Goal: Task Accomplishment & Management: Complete application form

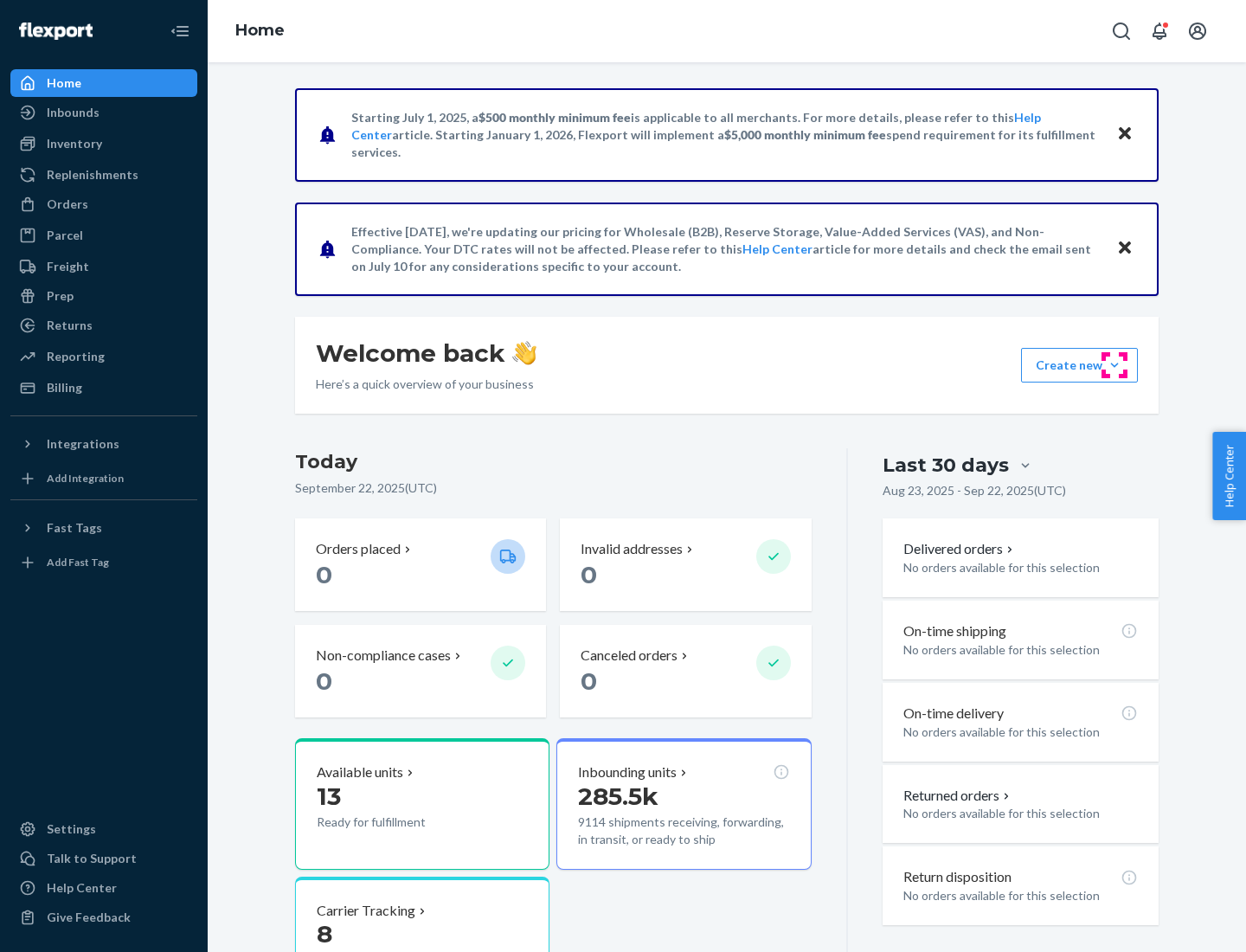
click at [1115, 365] on button "Create new Create new inbound Create new order Create new product" at bounding box center [1079, 365] width 117 height 35
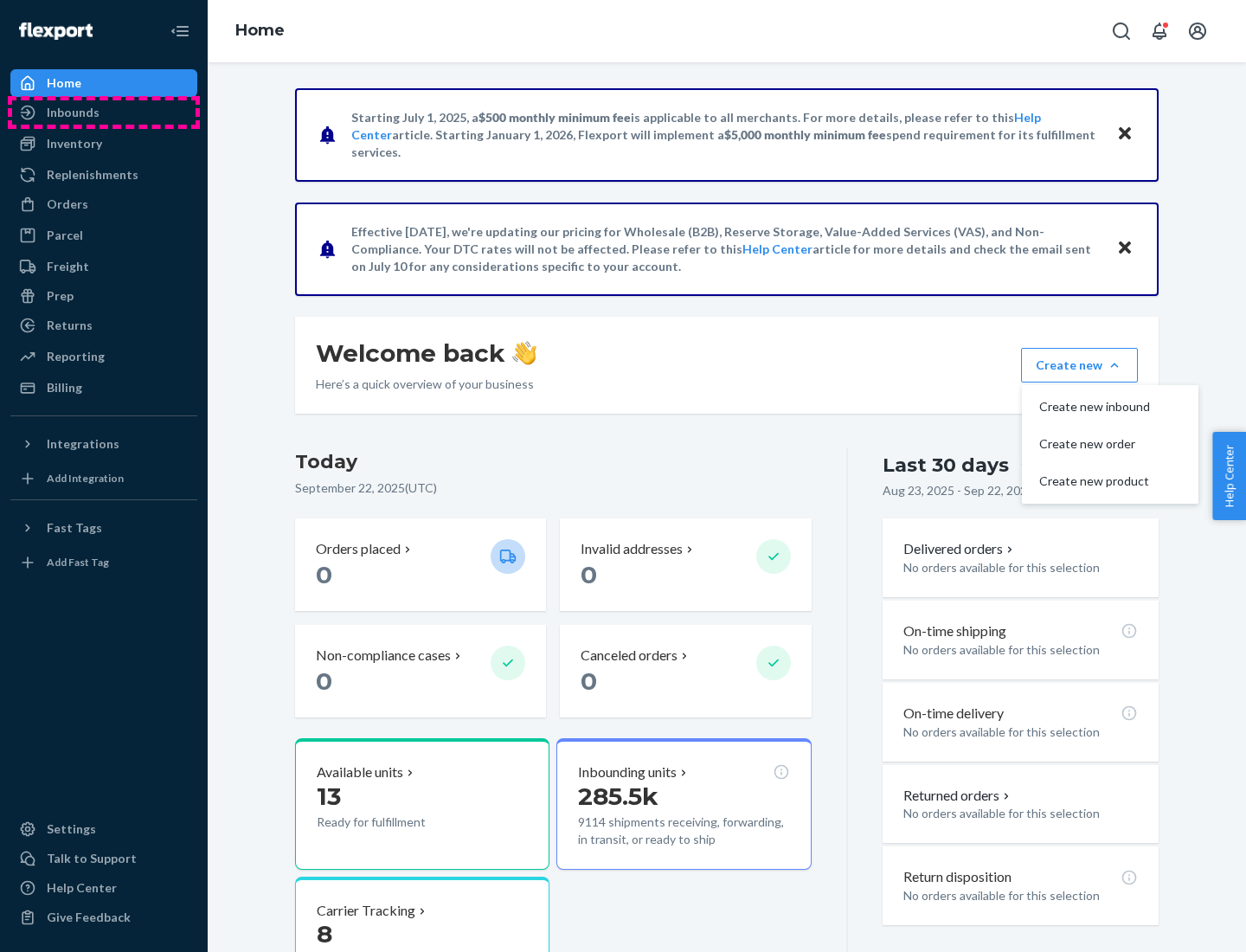
click at [104, 112] on div "Inbounds" at bounding box center [104, 112] width 184 height 24
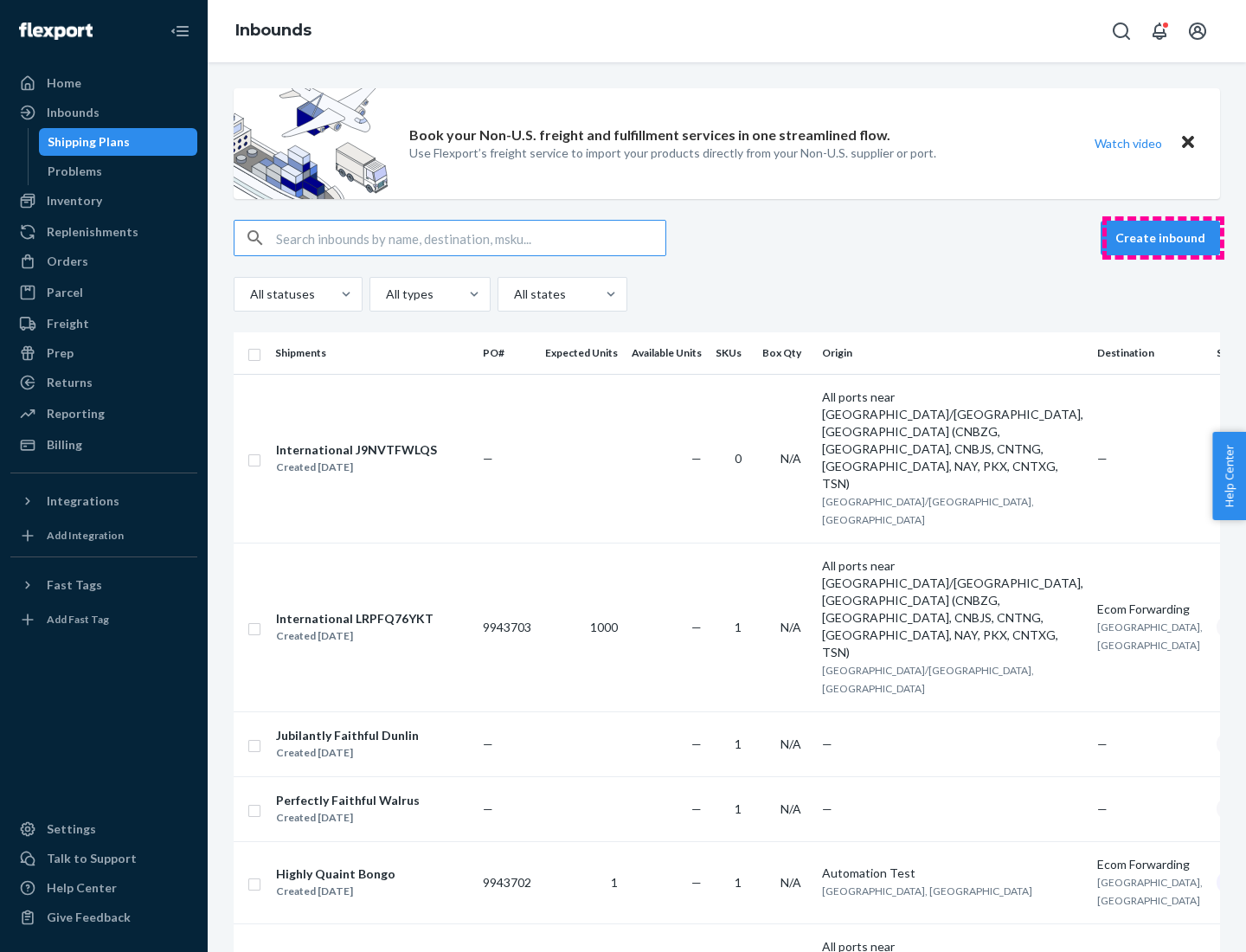
click at [1162, 238] on button "Create inbound" at bounding box center [1161, 238] width 119 height 35
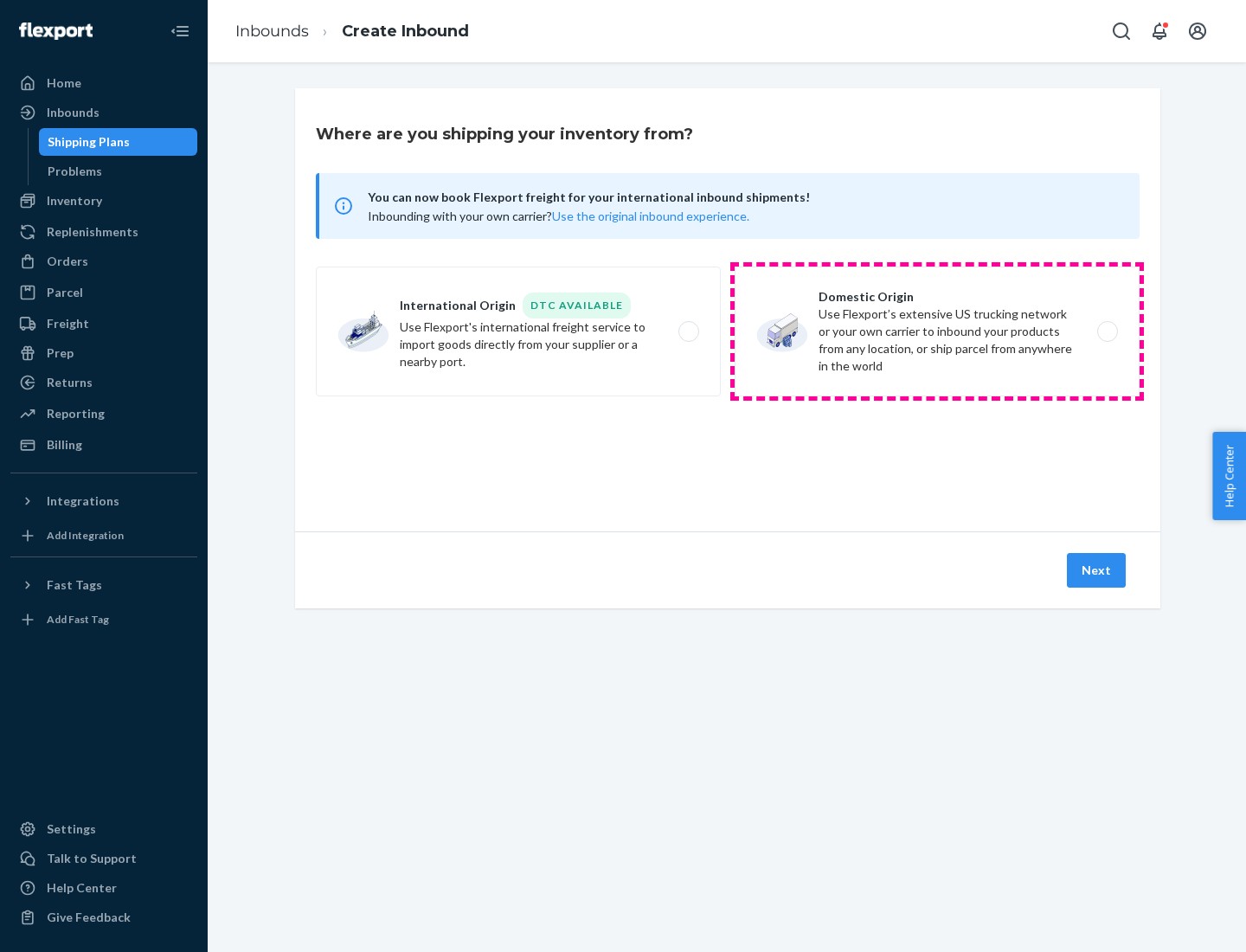
click at [937, 332] on label "Domestic Origin Use Flexport’s extensive US trucking network or your own carrie…" at bounding box center [936, 331] width 405 height 130
click at [1106, 332] on input "Domestic Origin Use Flexport’s extensive US trucking network or your own carrie…" at bounding box center [1112, 332] width 11 height 11
radio input "true"
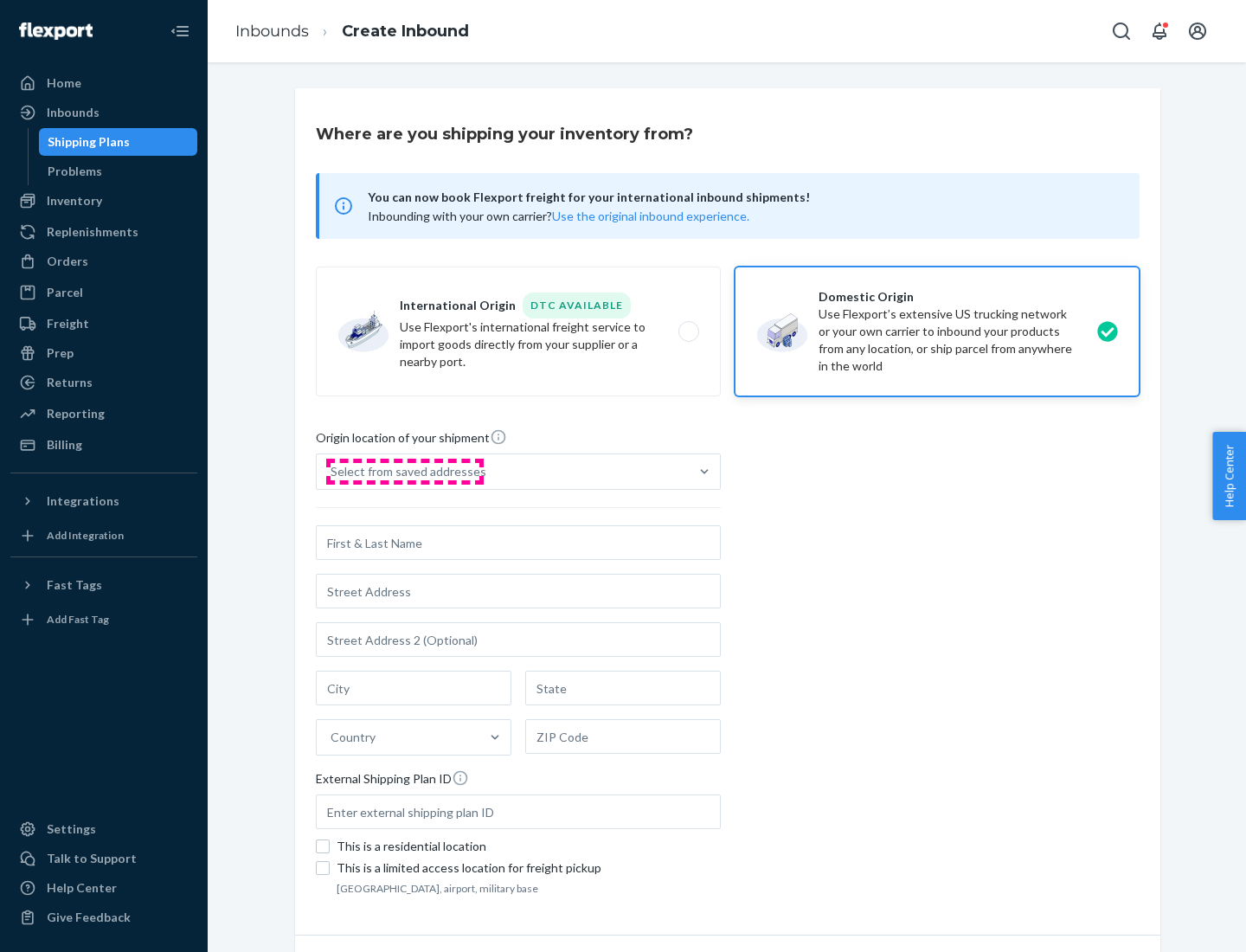
click at [404, 471] on div "Select from saved addresses" at bounding box center [408, 471] width 155 height 17
click at [333, 471] on input "Select from saved addresses" at bounding box center [332, 471] width 2 height 17
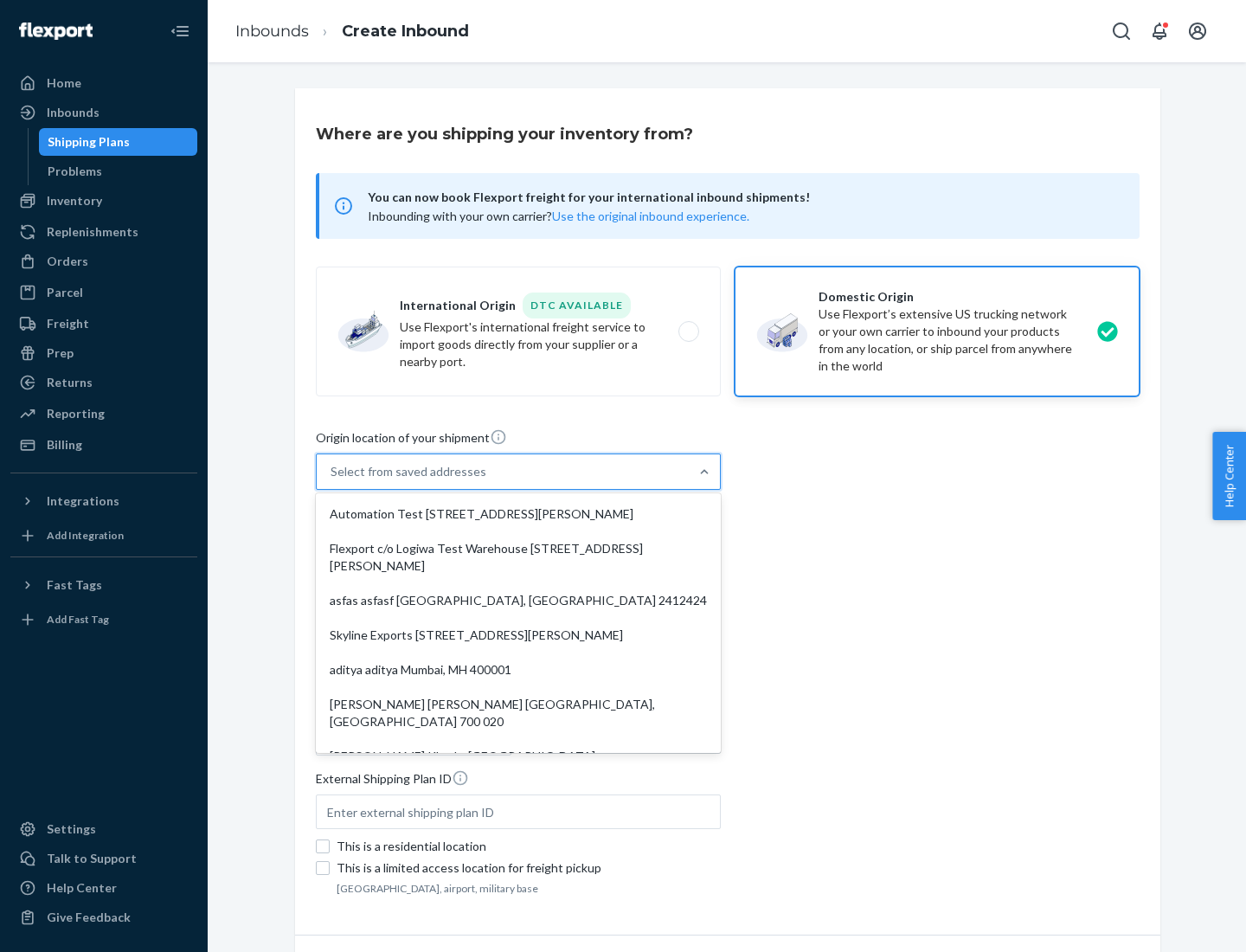
scroll to position [7, 0]
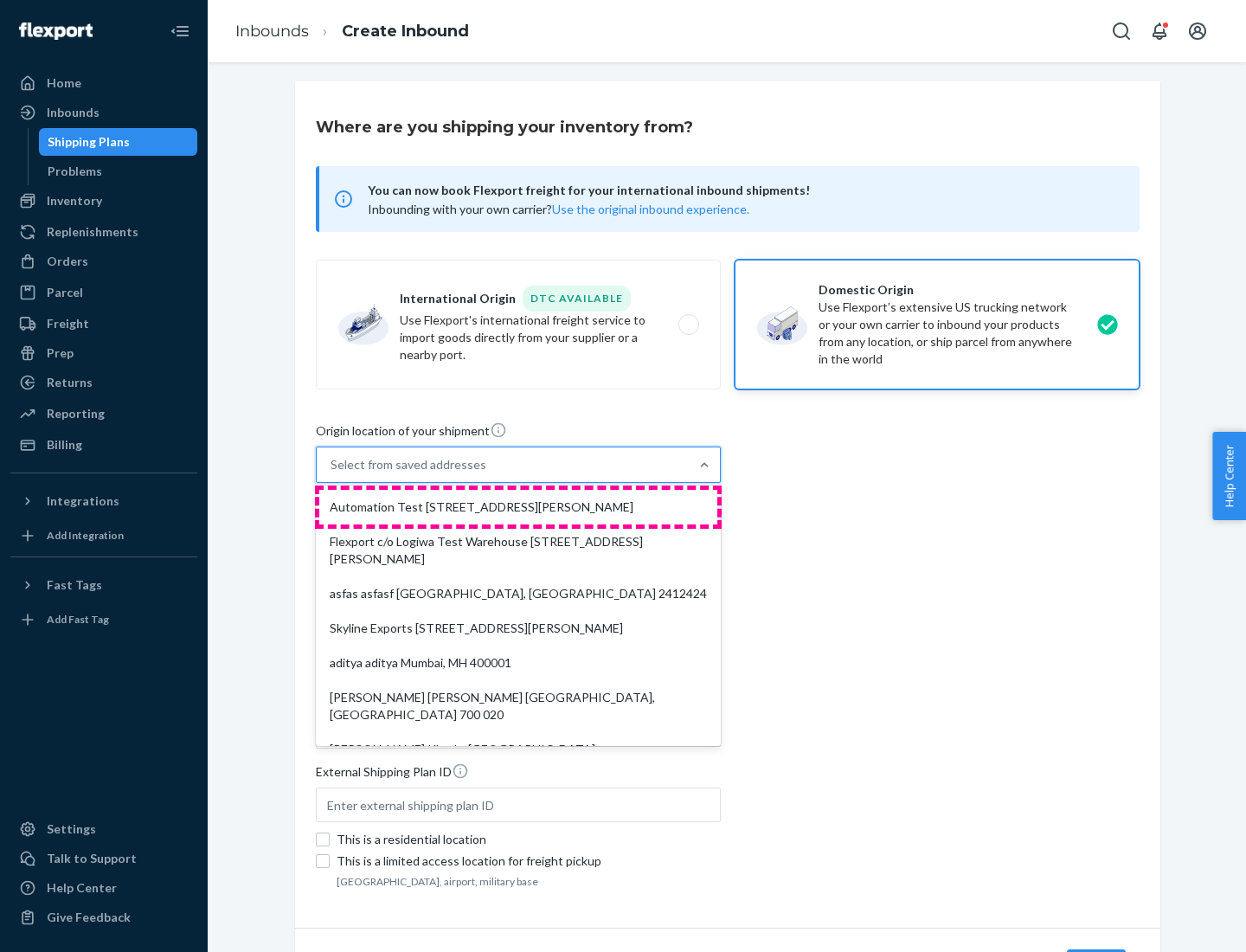
click at [518, 507] on div "Automation Test [STREET_ADDRESS][PERSON_NAME]" at bounding box center [517, 507] width 398 height 35
click at [333, 473] on input "option Automation Test [STREET_ADDRESS][PERSON_NAME]. 9 results available. Use …" at bounding box center [332, 464] width 2 height 17
type input "Automation Test"
type input "9th Floor"
type input "[GEOGRAPHIC_DATA]"
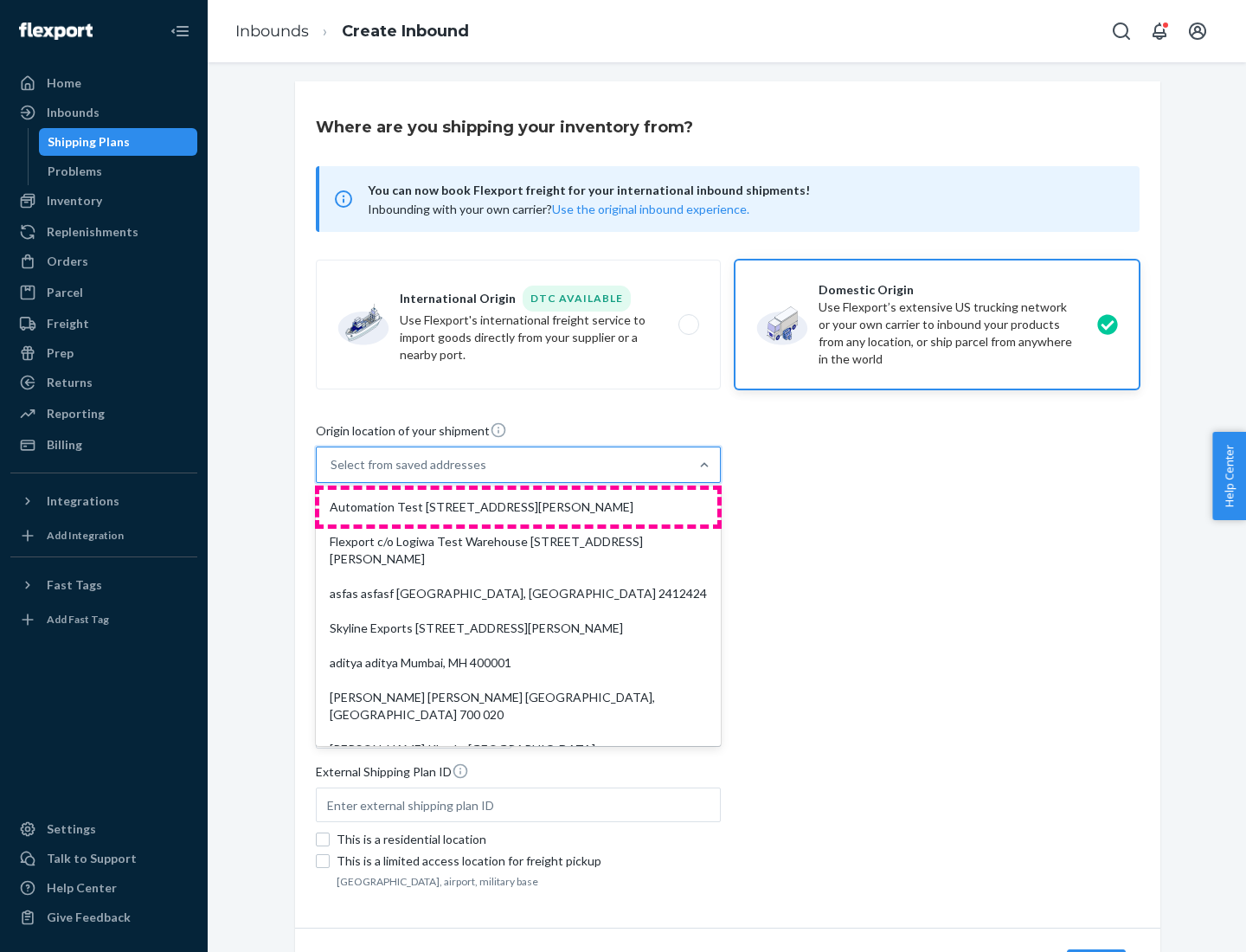
type input "CA"
type input "94104"
type input "[STREET_ADDRESS][PERSON_NAME]"
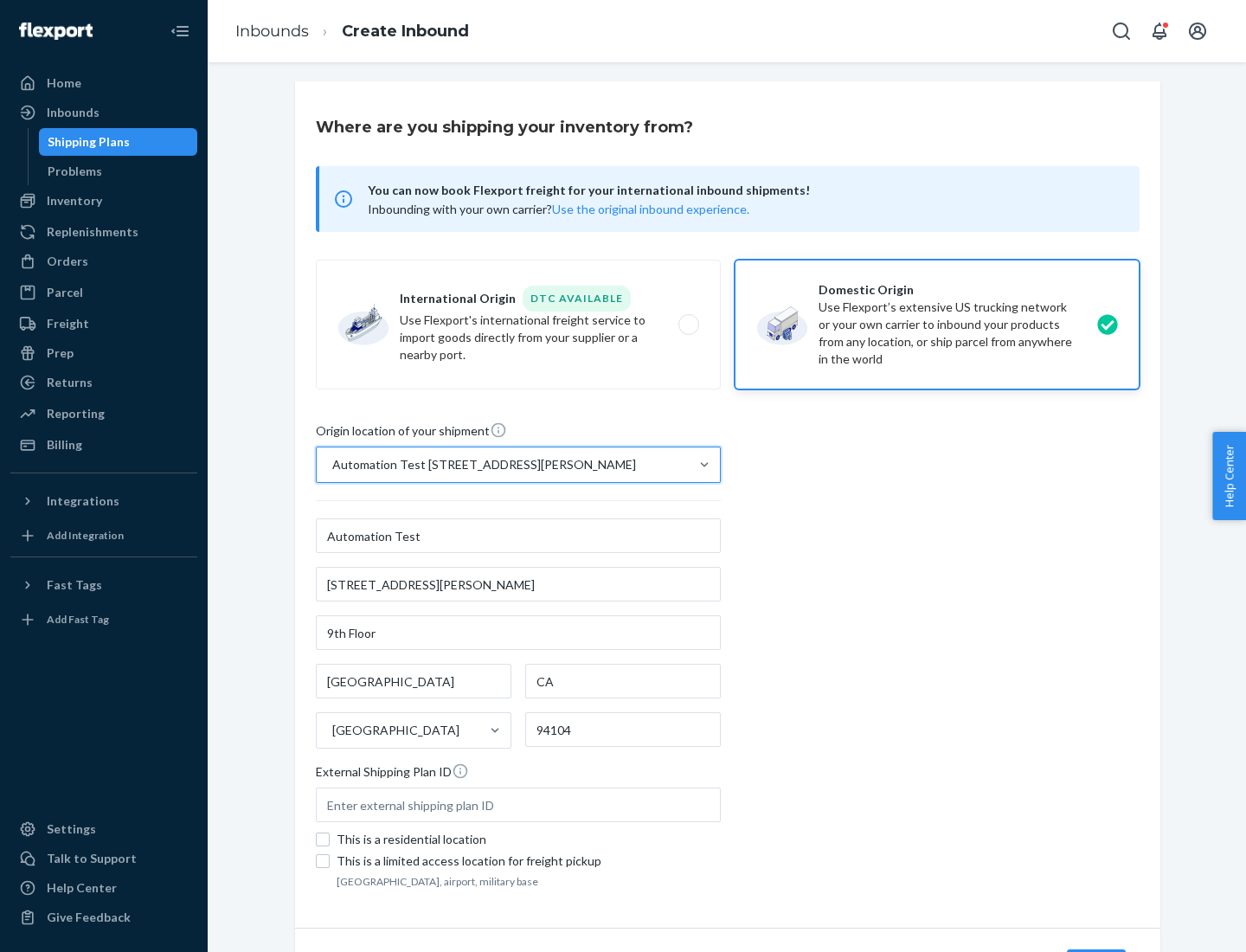
scroll to position [101, 0]
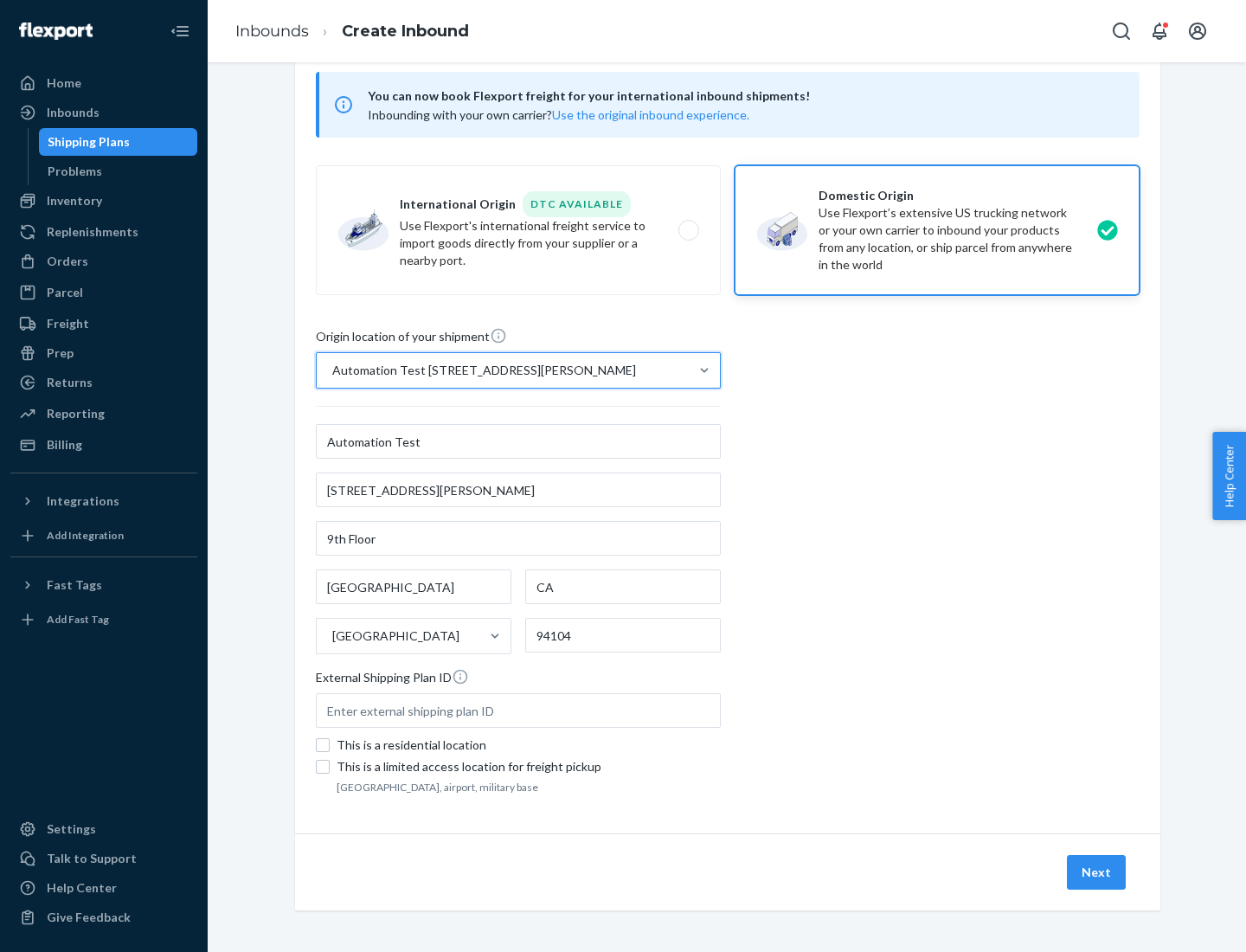
click at [1097, 872] on button "Next" at bounding box center [1096, 872] width 59 height 35
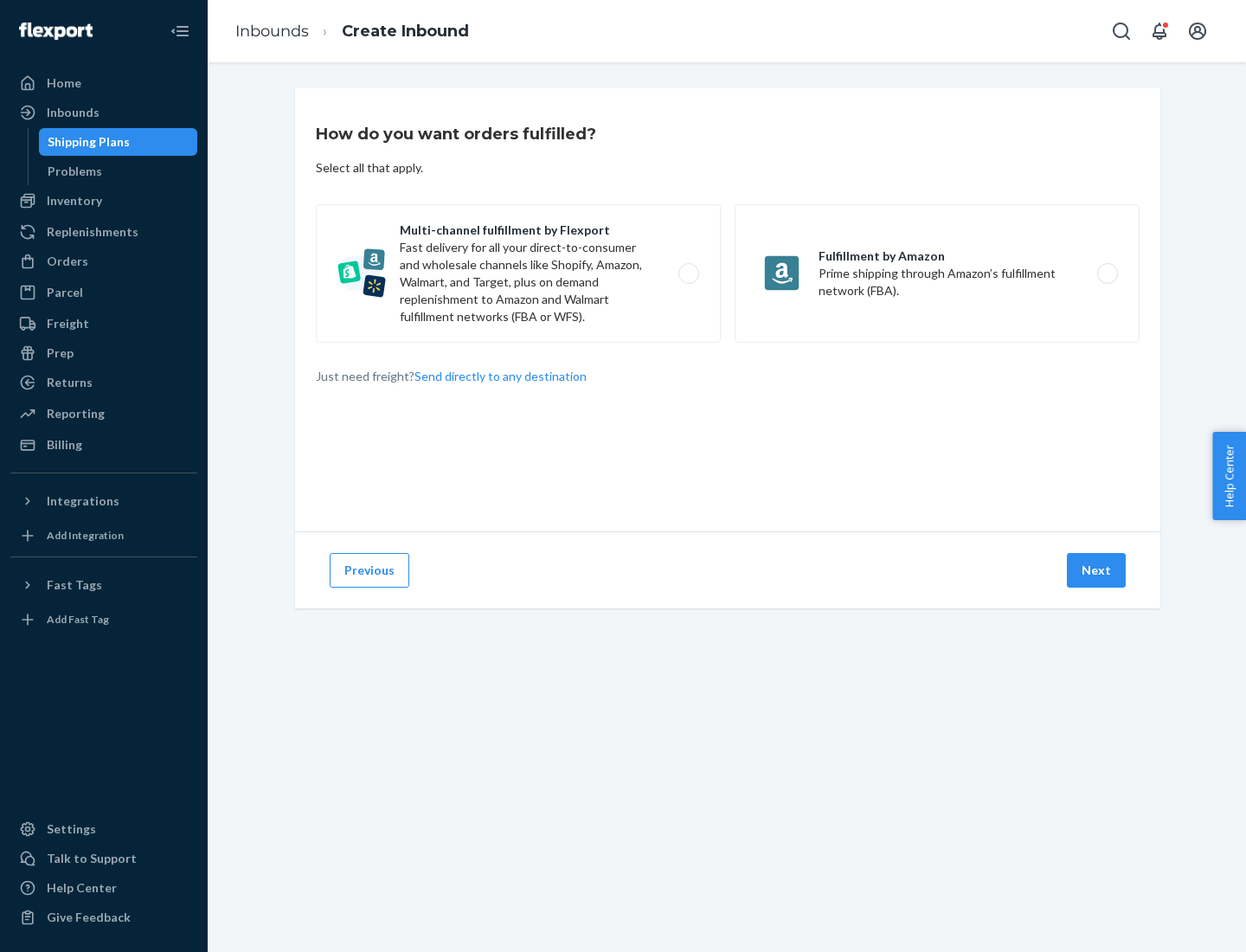
click at [518, 274] on label "Multi-channel fulfillment by Flexport Fast delivery for all your direct-to-cons…" at bounding box center [518, 273] width 405 height 139
click at [687, 274] on input "Multi-channel fulfillment by Flexport Fast delivery for all your direct-to-cons…" at bounding box center [693, 274] width 11 height 11
radio input "true"
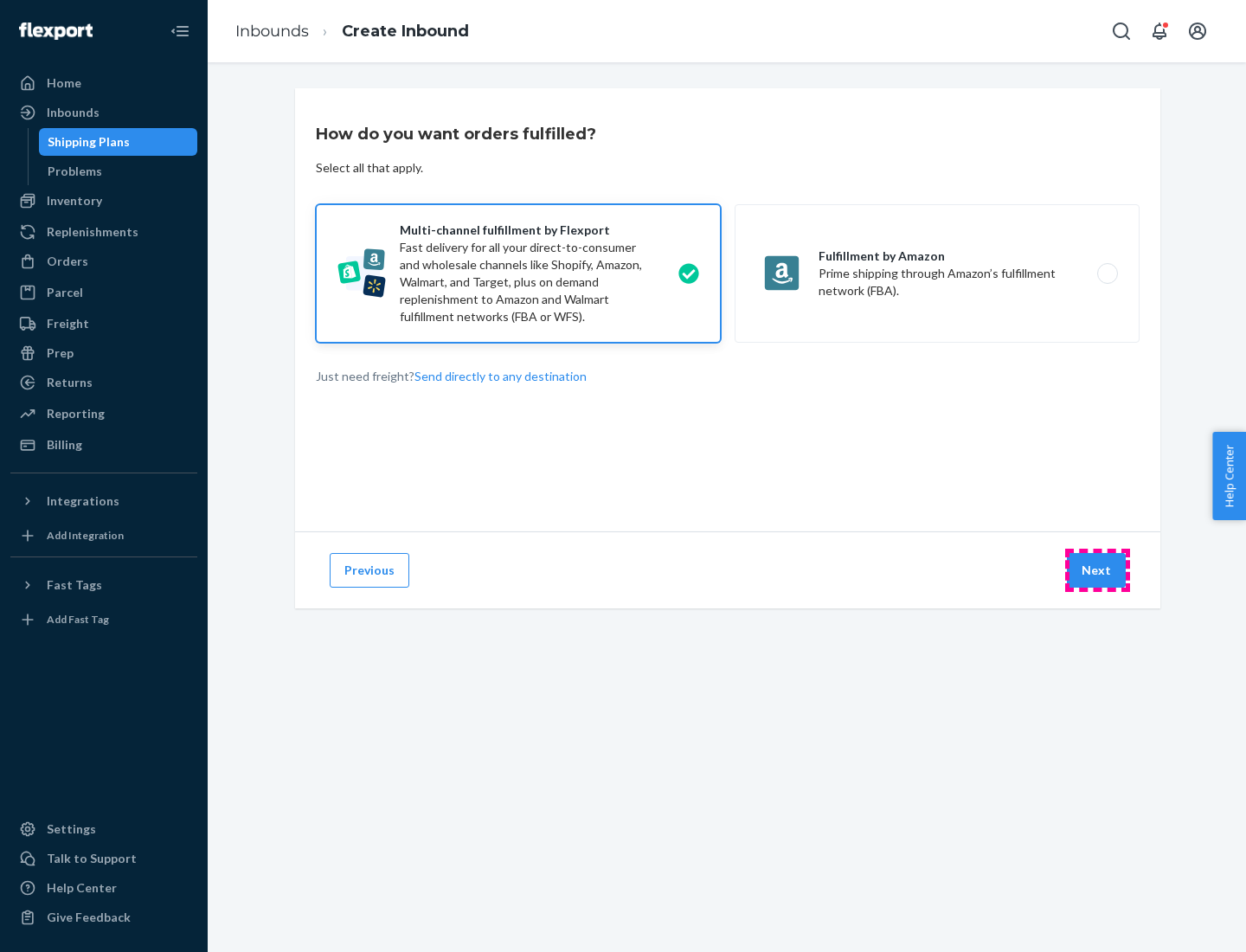
click at [1097, 570] on button "Next" at bounding box center [1096, 571] width 59 height 35
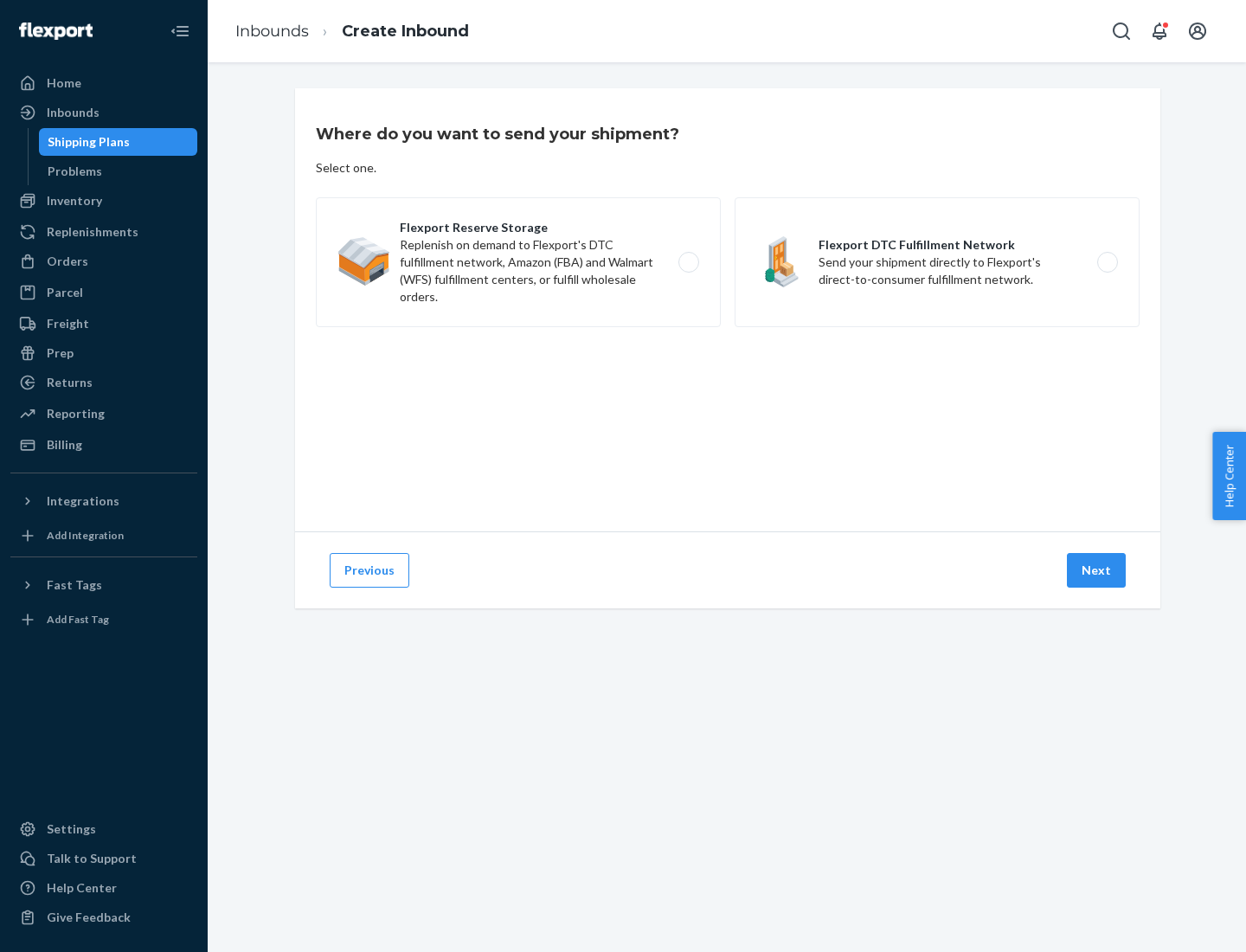
click at [937, 262] on label "Flexport DTC Fulfillment Network Send your shipment directly to Flexport's dire…" at bounding box center [936, 262] width 405 height 130
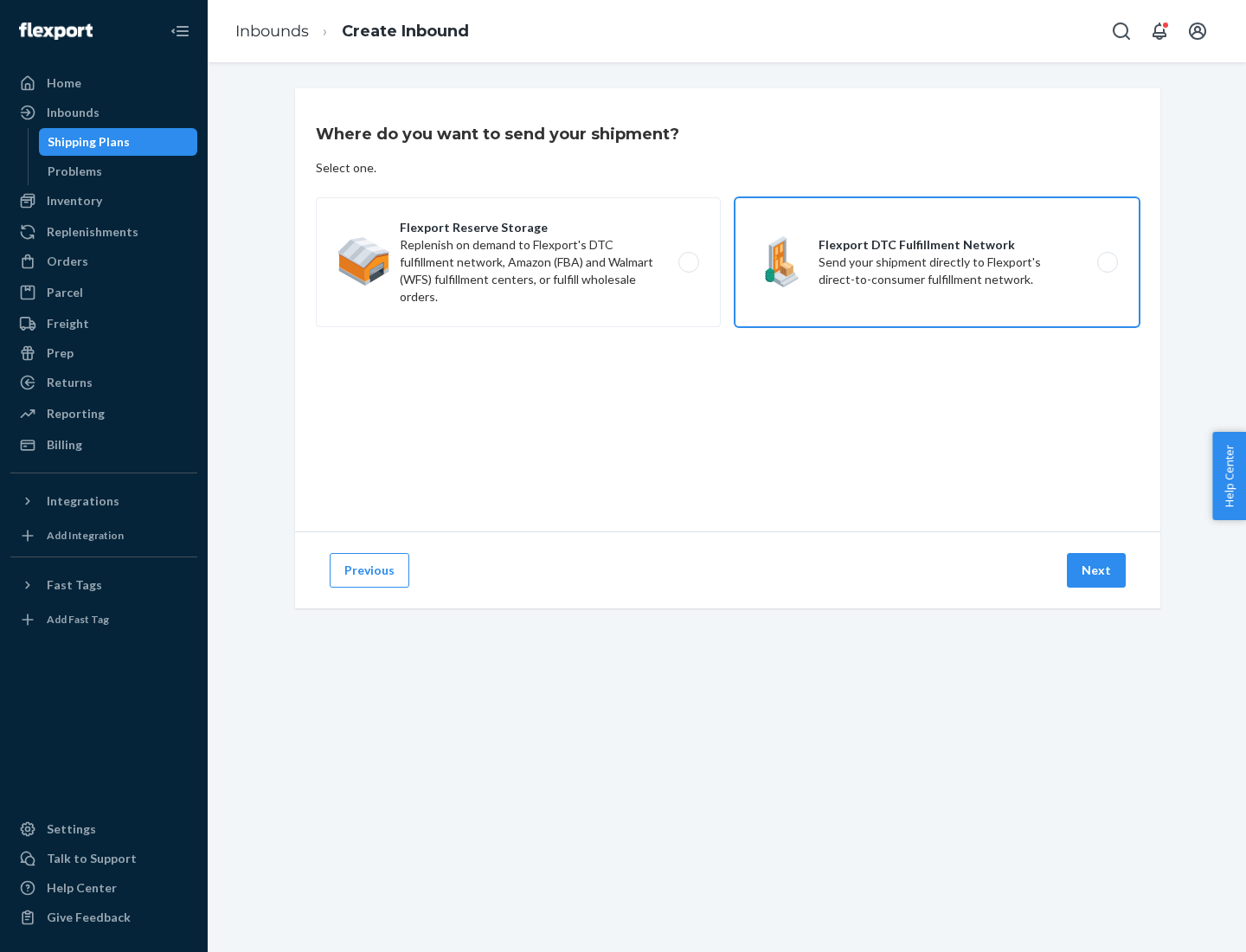
click at [1106, 262] on input "Flexport DTC Fulfillment Network Send your shipment directly to Flexport's dire…" at bounding box center [1112, 263] width 11 height 11
radio input "true"
click at [1097, 570] on button "Next" at bounding box center [1096, 571] width 59 height 35
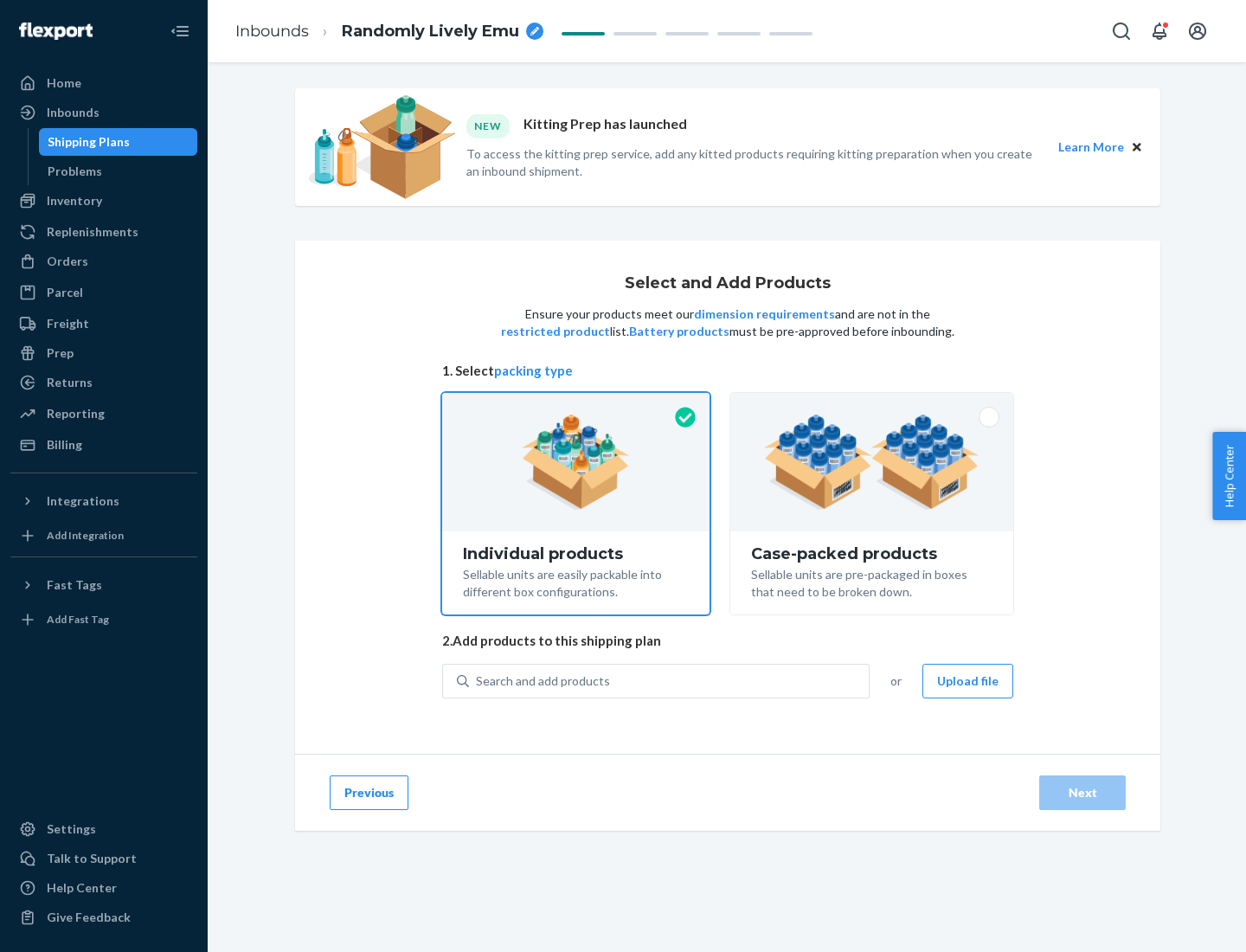
click at [872, 462] on img at bounding box center [871, 462] width 215 height 96
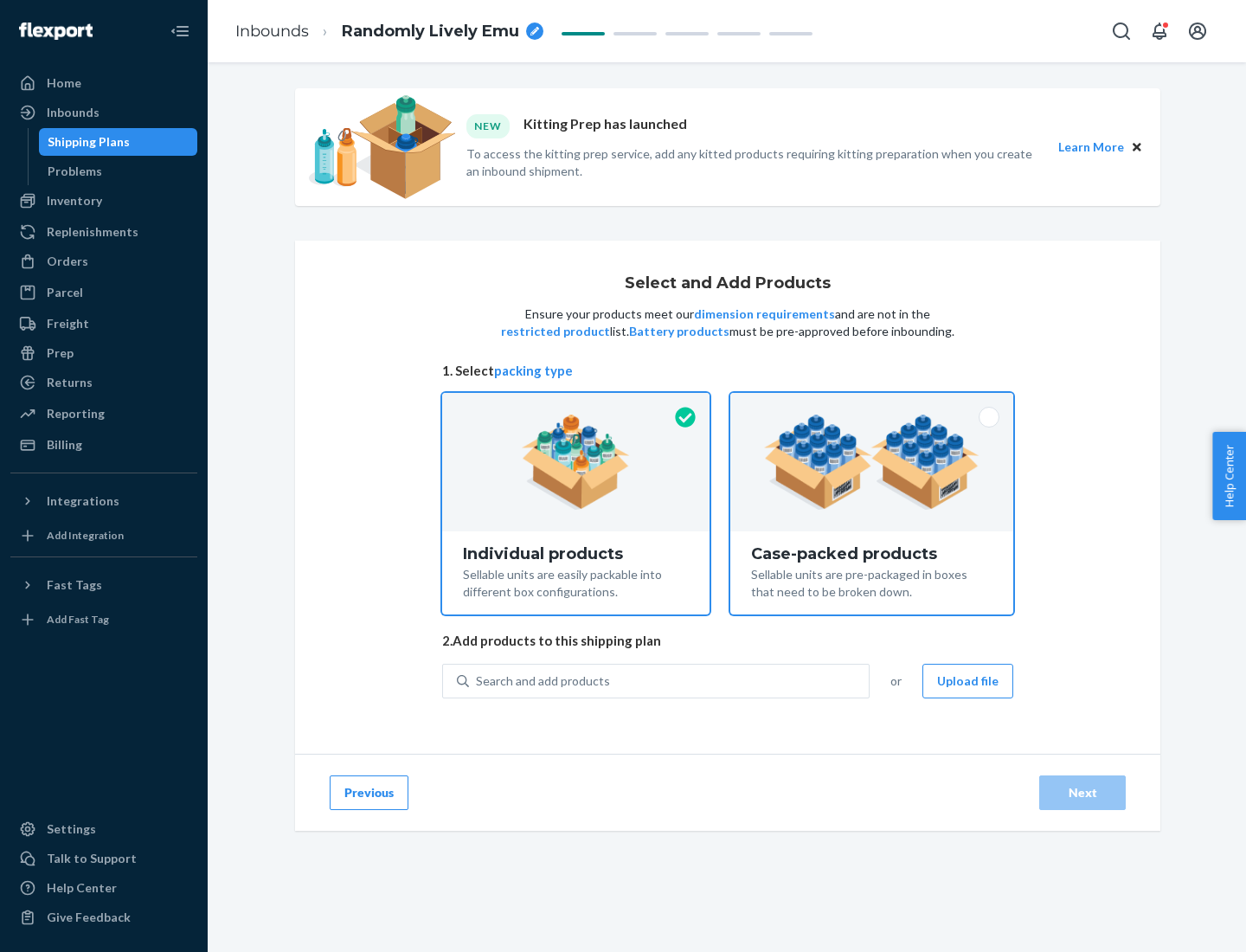
click at [872, 404] on input "Case-packed products Sellable units are pre-packaged in boxes that need to be b…" at bounding box center [871, 398] width 11 height 11
radio input "true"
radio input "false"
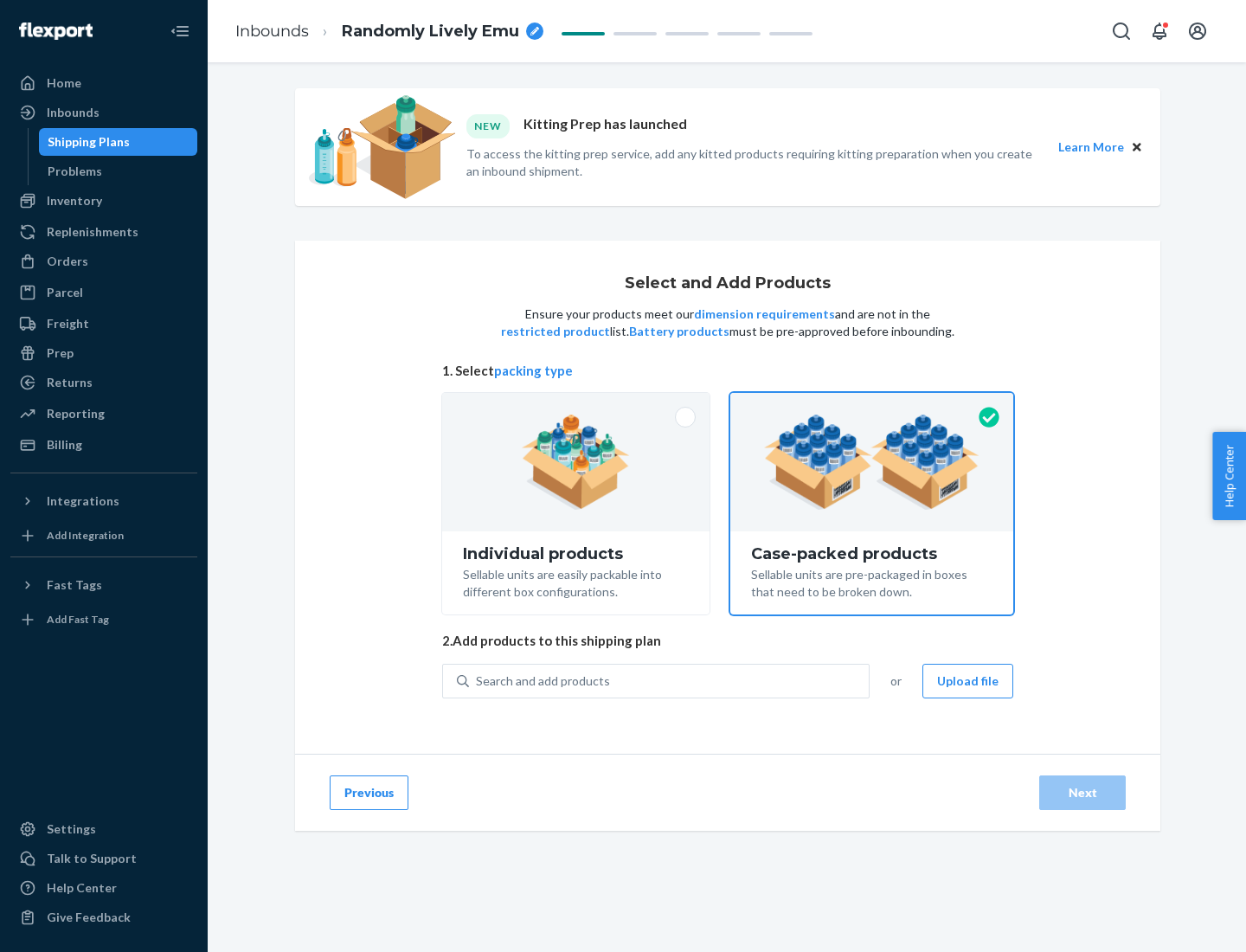
click at [670, 680] on div "Search and add products" at bounding box center [668, 681] width 400 height 31
click at [478, 680] on input "Search and add products" at bounding box center [477, 681] width 2 height 17
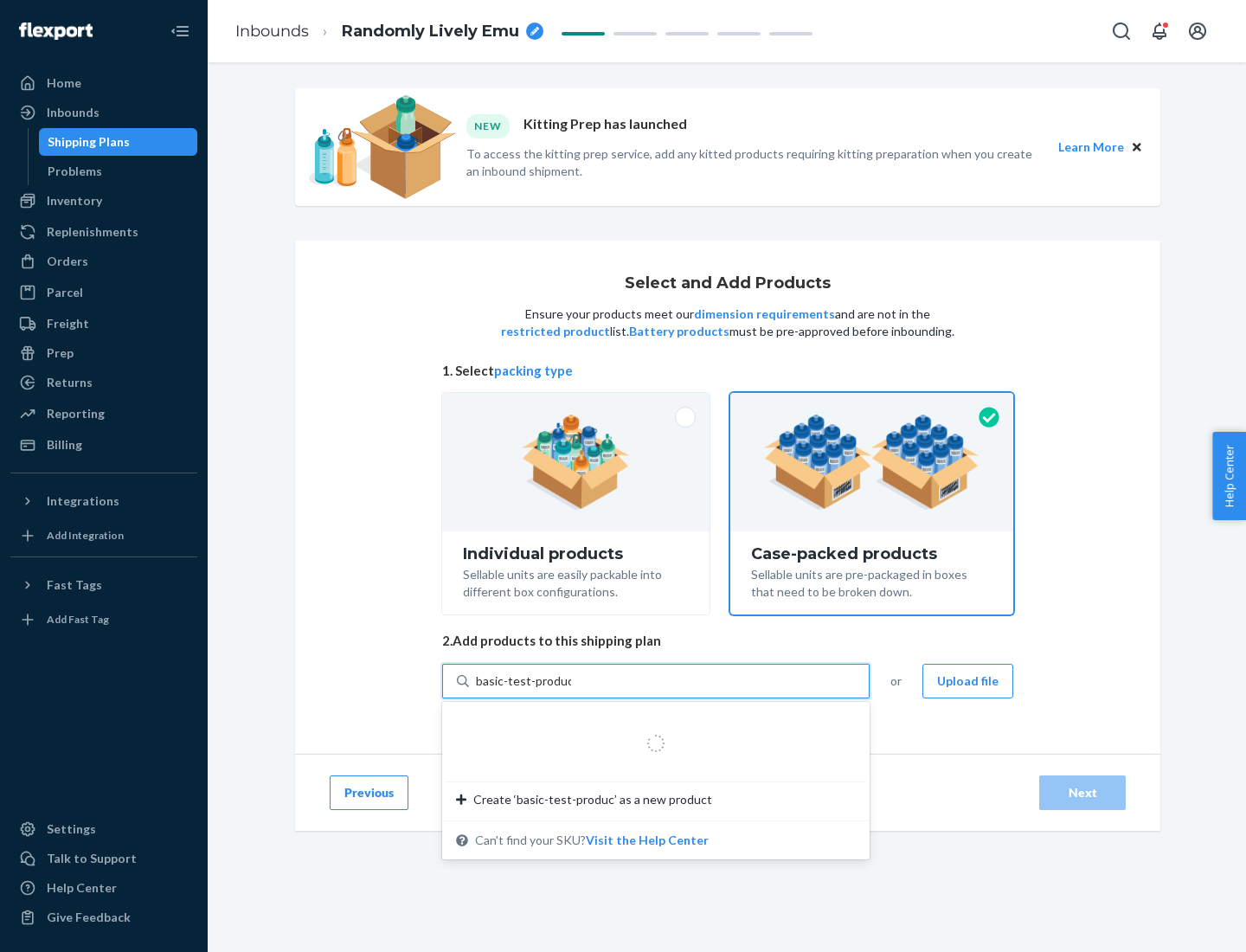
type input "basic-test-product-1"
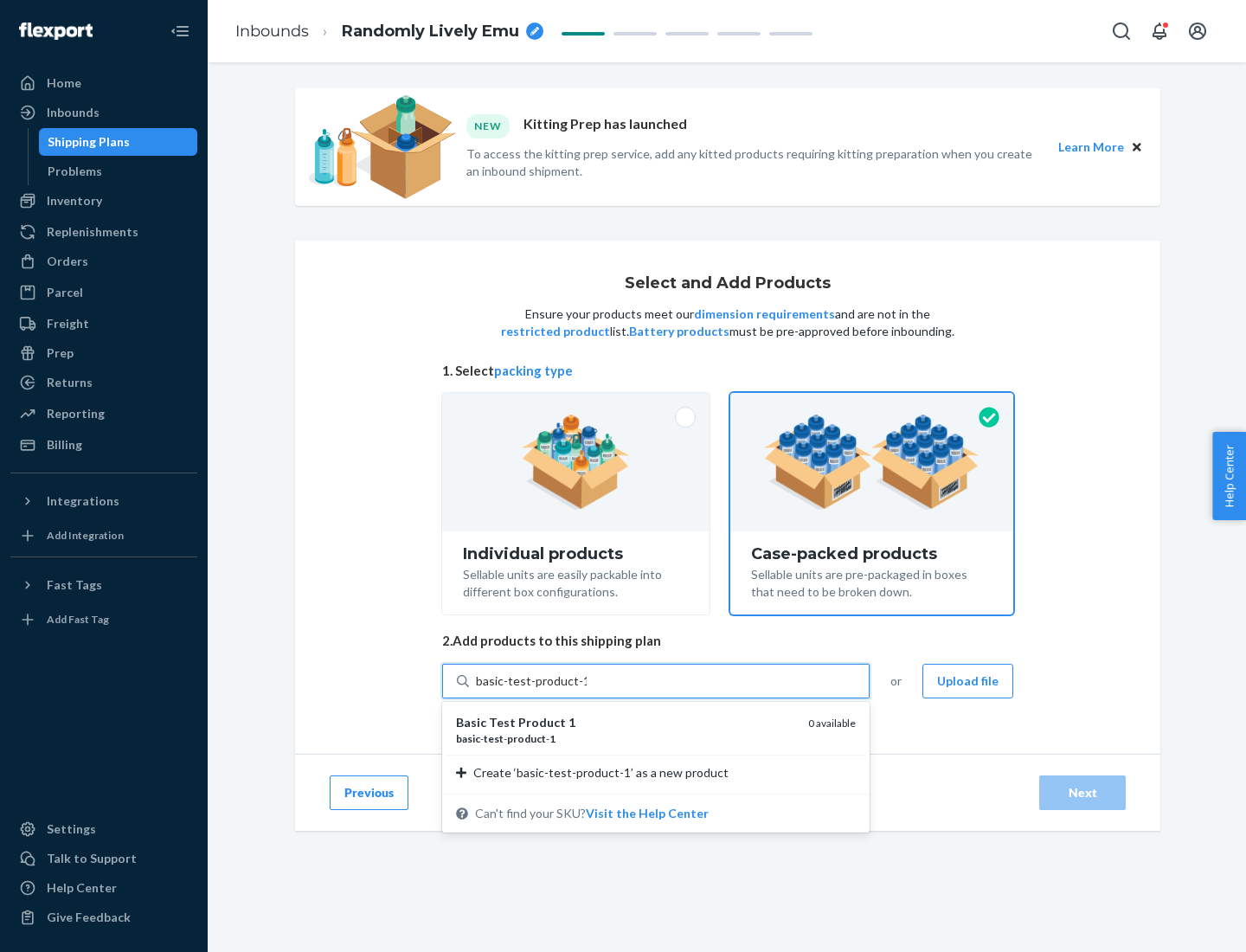
click at [626, 738] on div "basic - test - product - 1" at bounding box center [625, 739] width 338 height 15
click at [586, 689] on input "basic-test-product-1" at bounding box center [531, 681] width 111 height 17
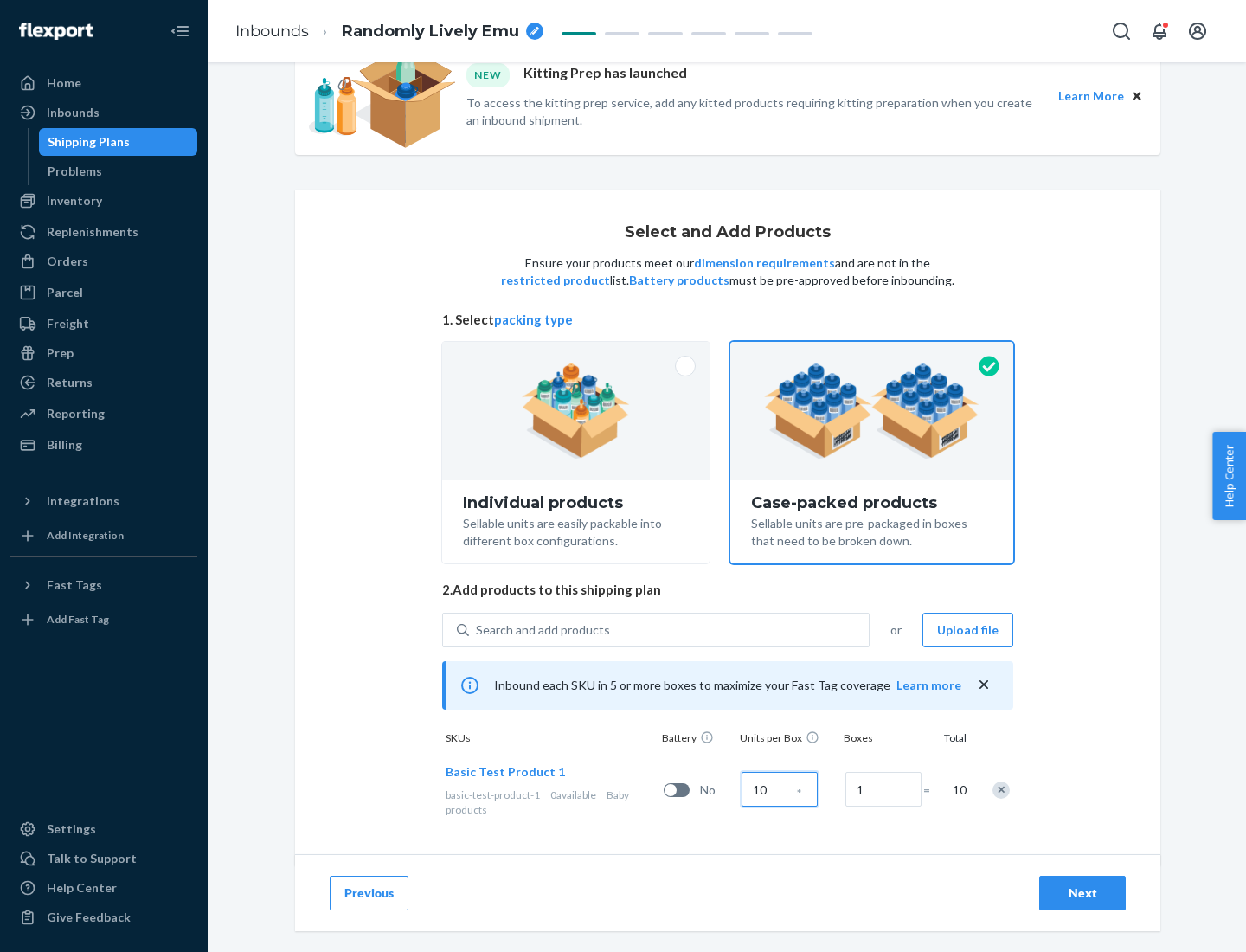
scroll to position [62, 0]
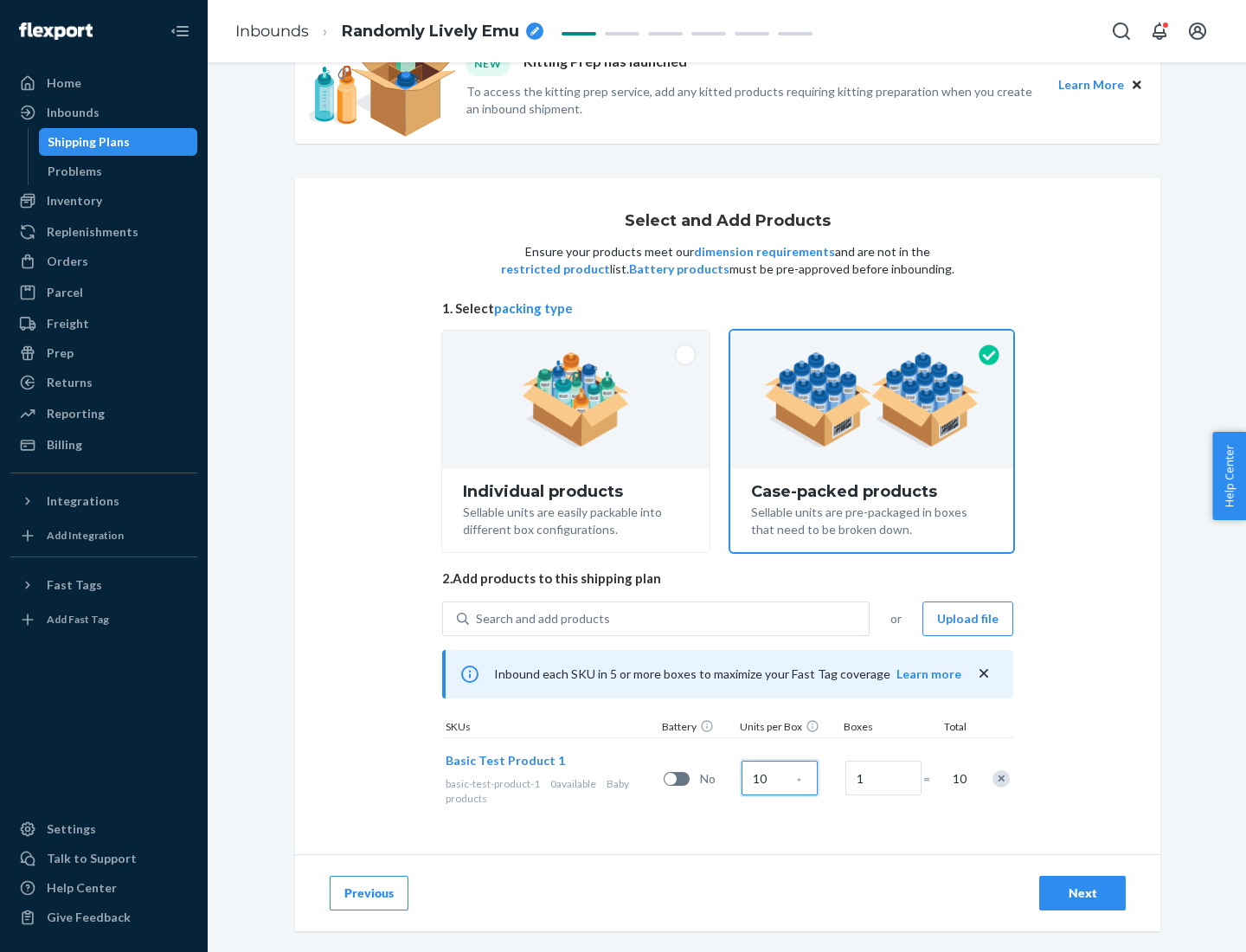
type input "10"
type input "7"
click at [1082, 893] on div "Next" at bounding box center [1082, 892] width 57 height 17
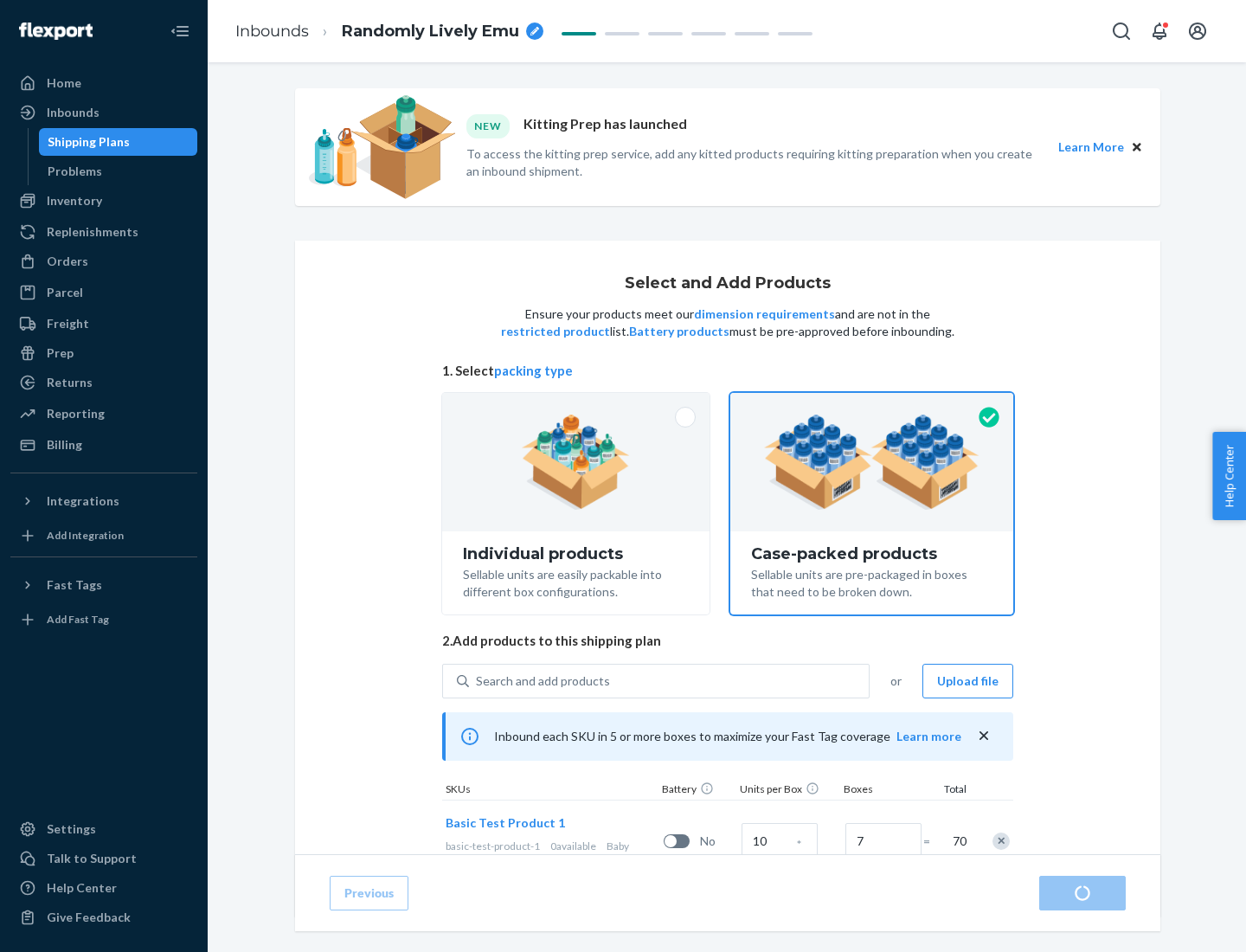
radio input "true"
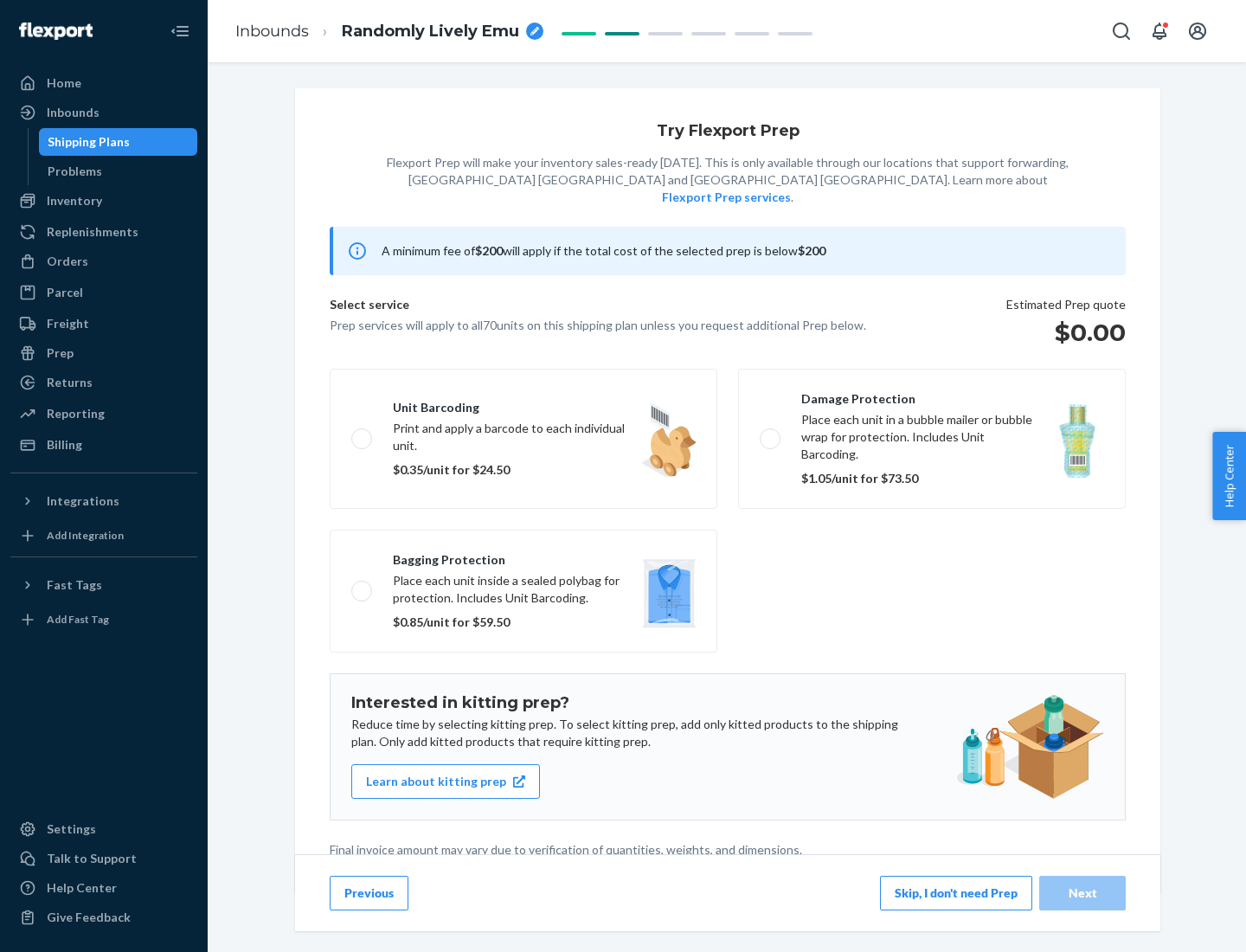
scroll to position [5, 0]
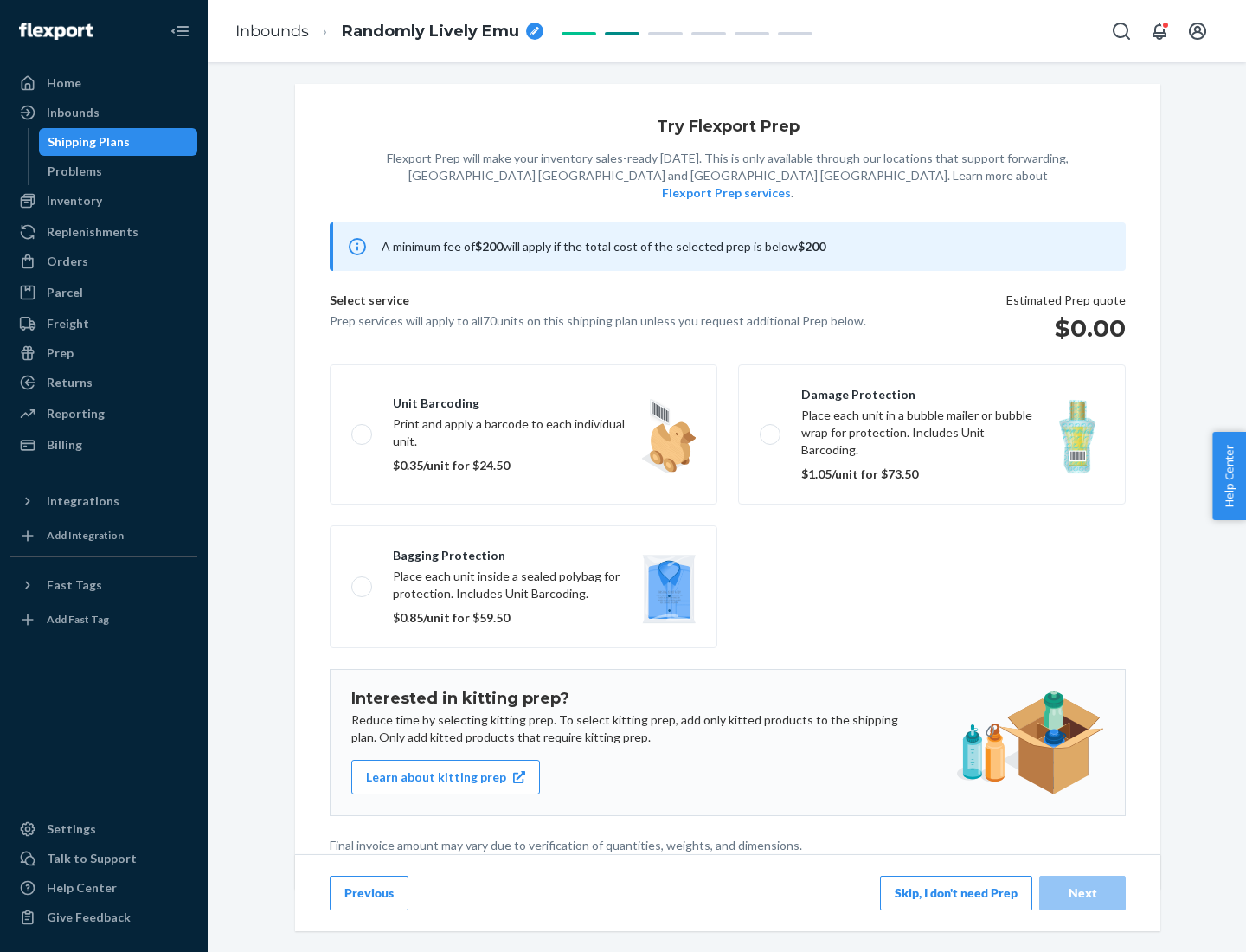
click at [524, 551] on label "Bagging protection Place each unit inside a sealed polybag for protection. Incl…" at bounding box center [524, 586] width 388 height 123
click at [362, 581] on input "Bagging protection Place each unit inside a sealed polybag for protection. Incl…" at bounding box center [357, 586] width 11 height 11
checkbox input "true"
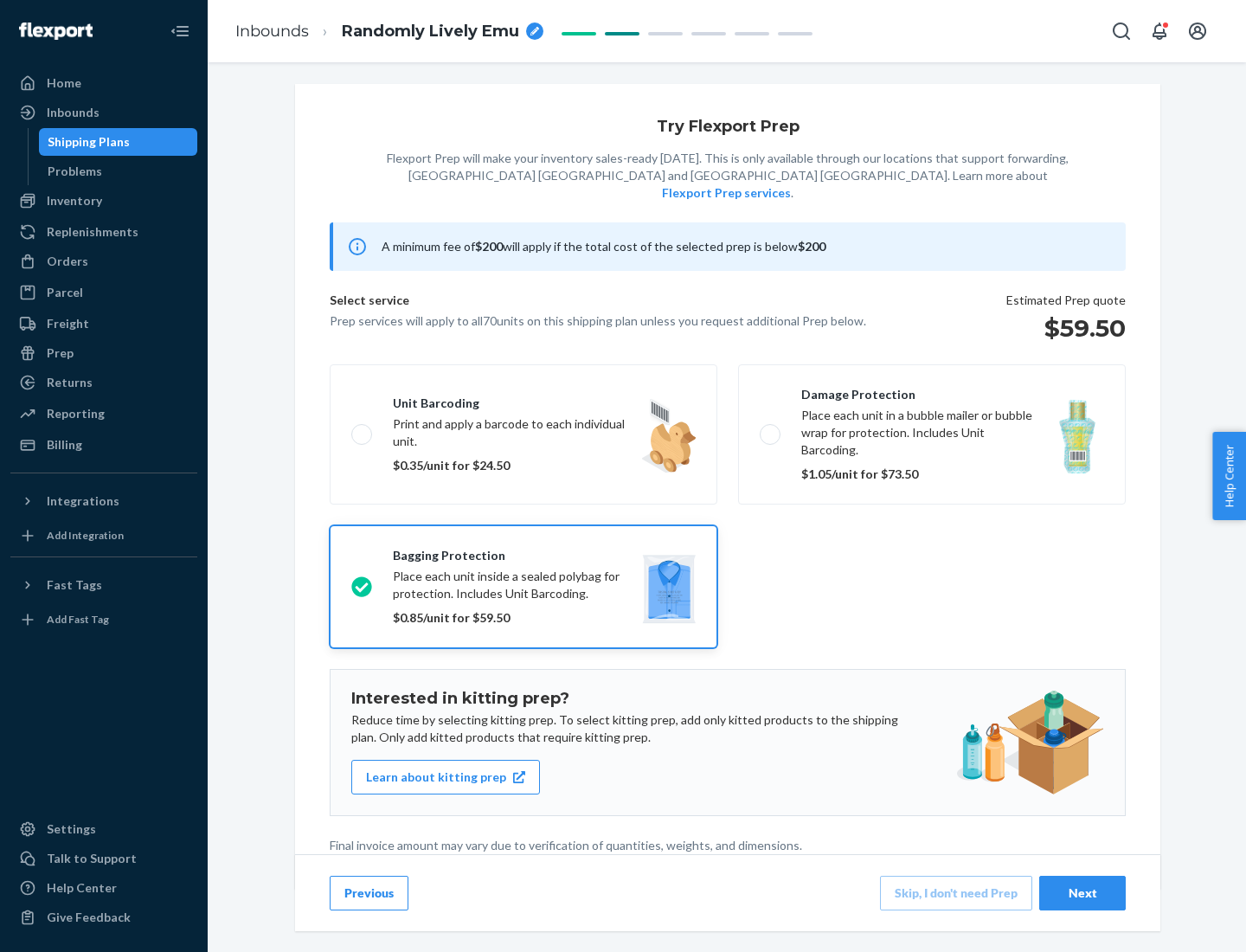
click at [1082, 892] on div "Next" at bounding box center [1082, 892] width 57 height 17
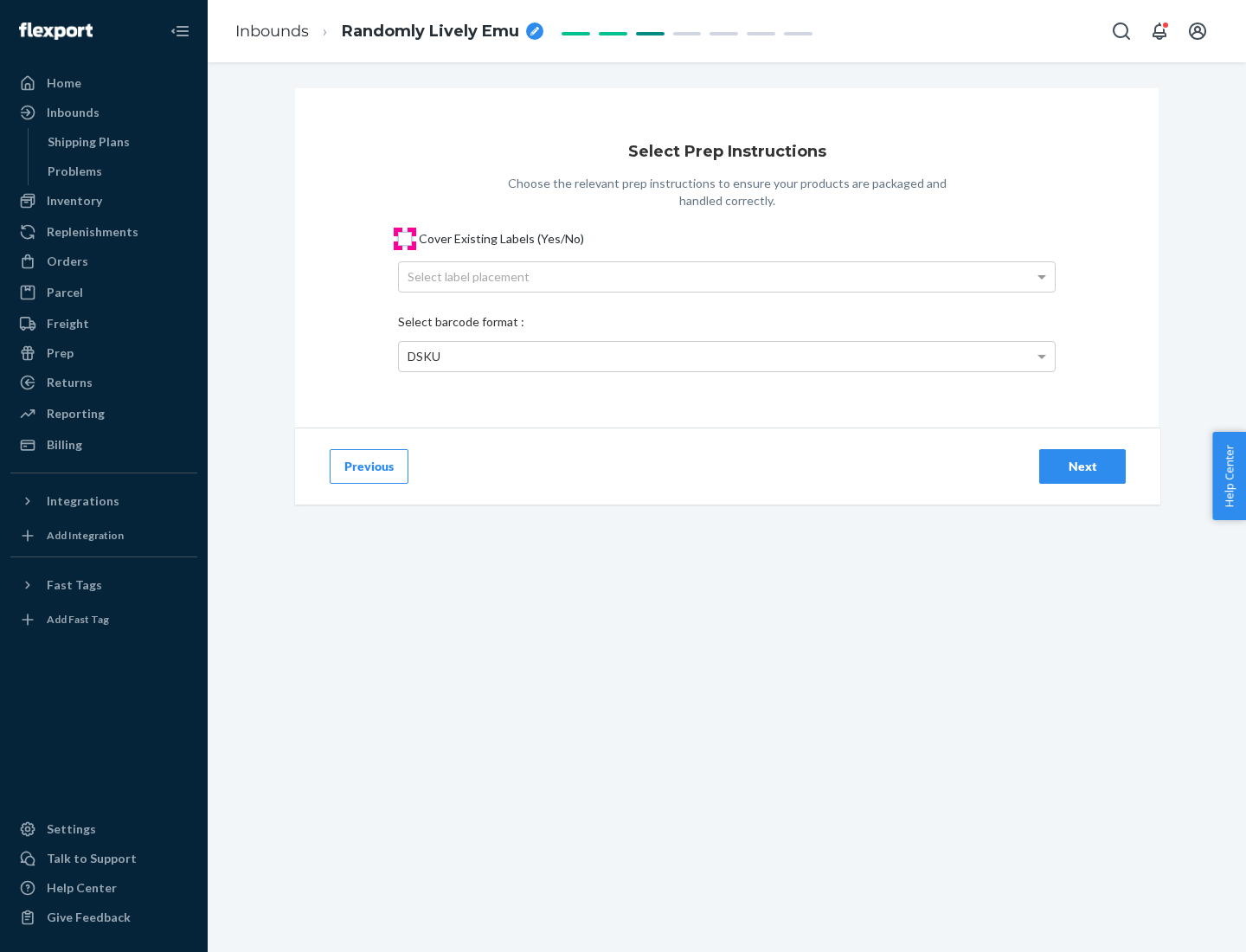
click at [405, 238] on input "Cover Existing Labels (Yes/No)" at bounding box center [404, 238] width 14 height 14
checkbox input "true"
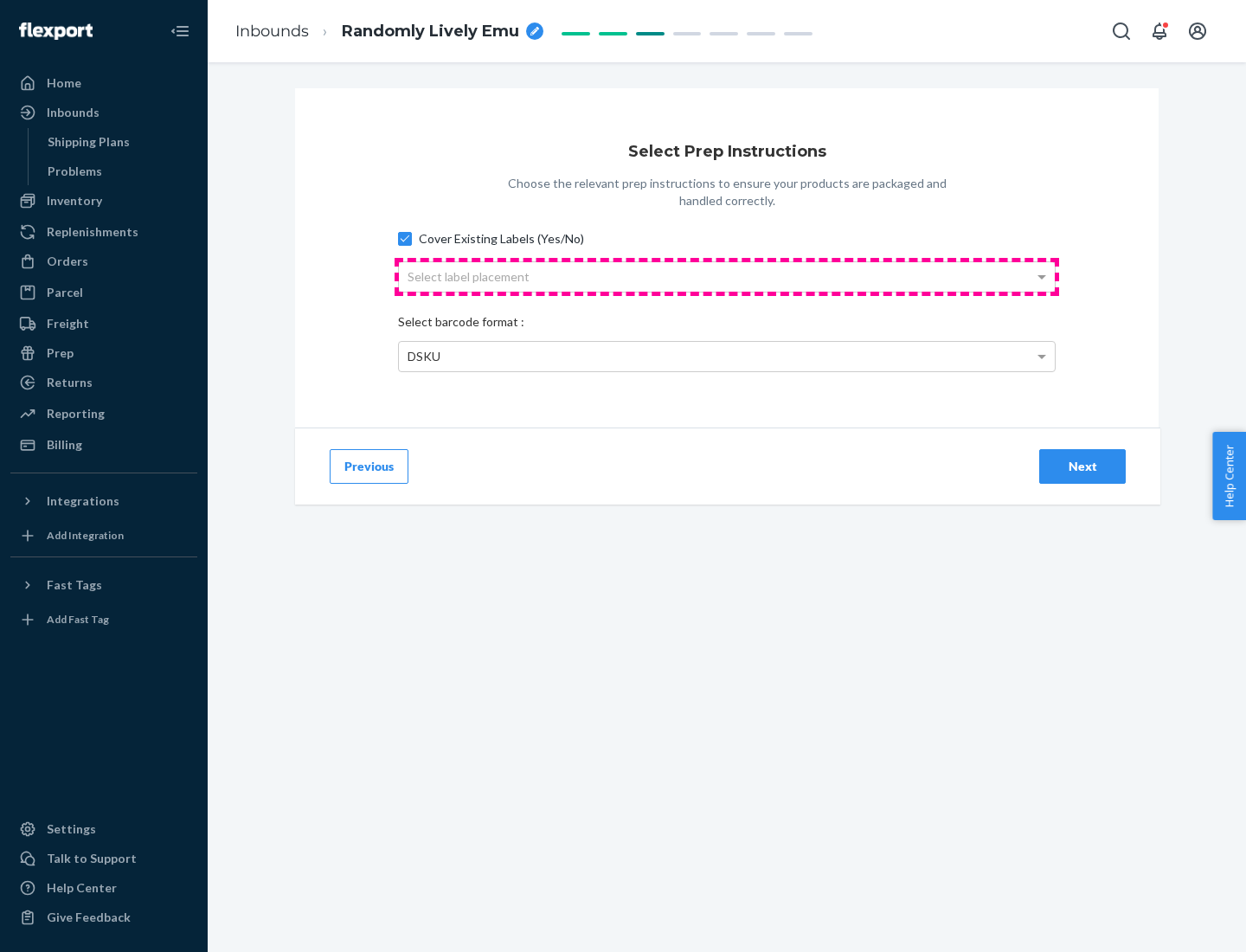
click at [727, 276] on div "Select label placement" at bounding box center [727, 277] width 656 height 29
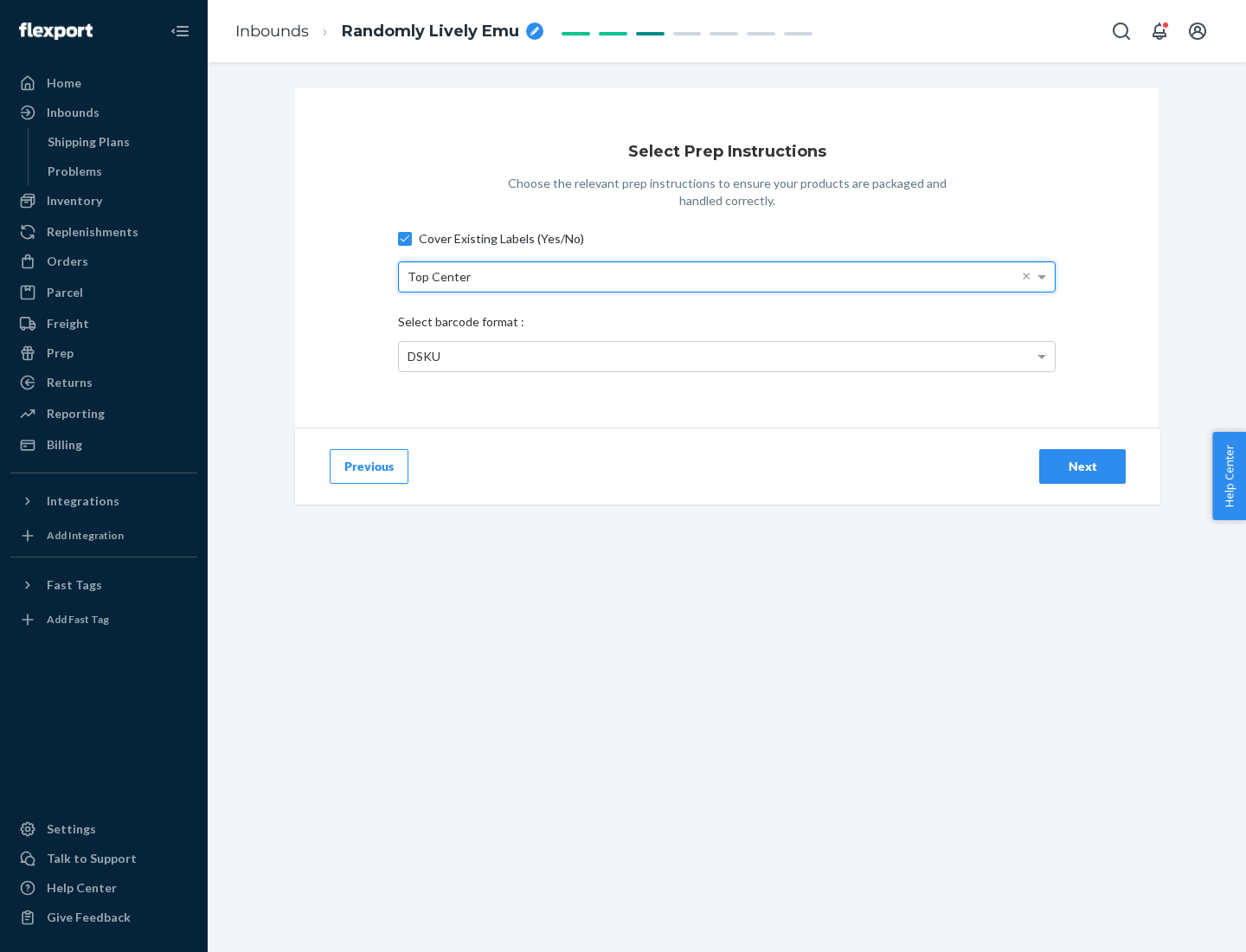
click at [727, 356] on div "DSKU" at bounding box center [727, 357] width 656 height 29
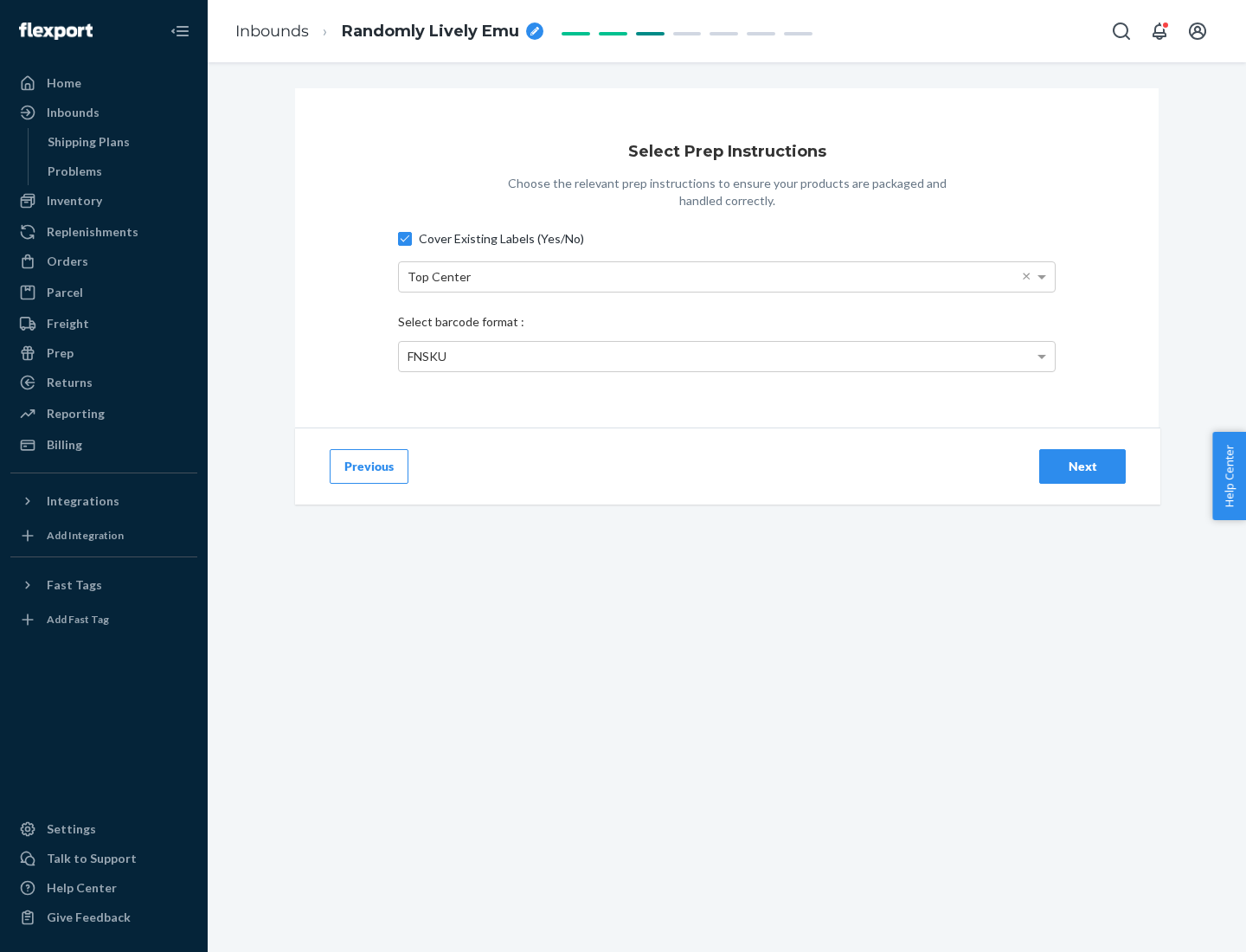
click at [1082, 466] on div "Next" at bounding box center [1082, 466] width 57 height 17
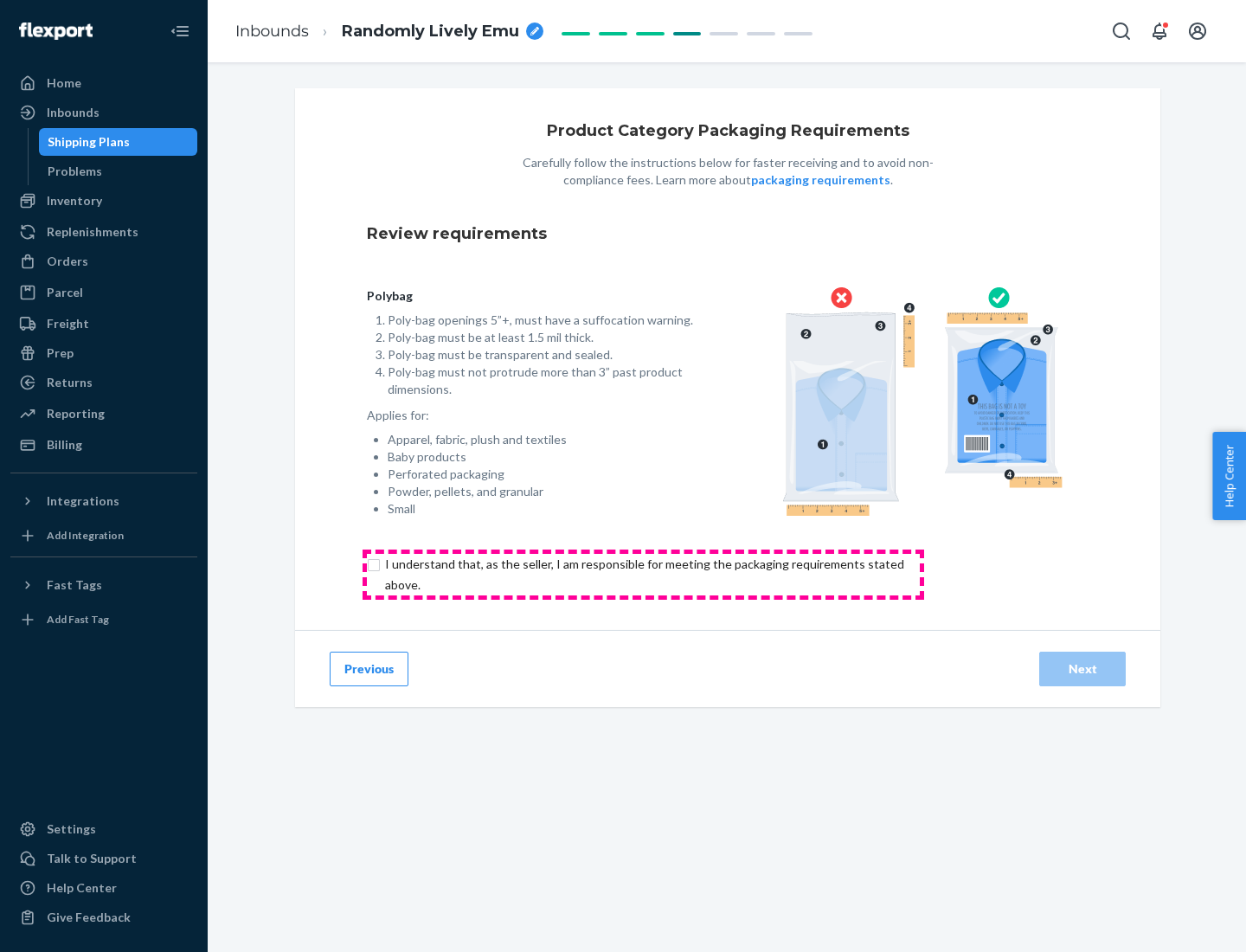
click at [643, 573] on input "checkbox" at bounding box center [654, 574] width 575 height 41
checkbox input "true"
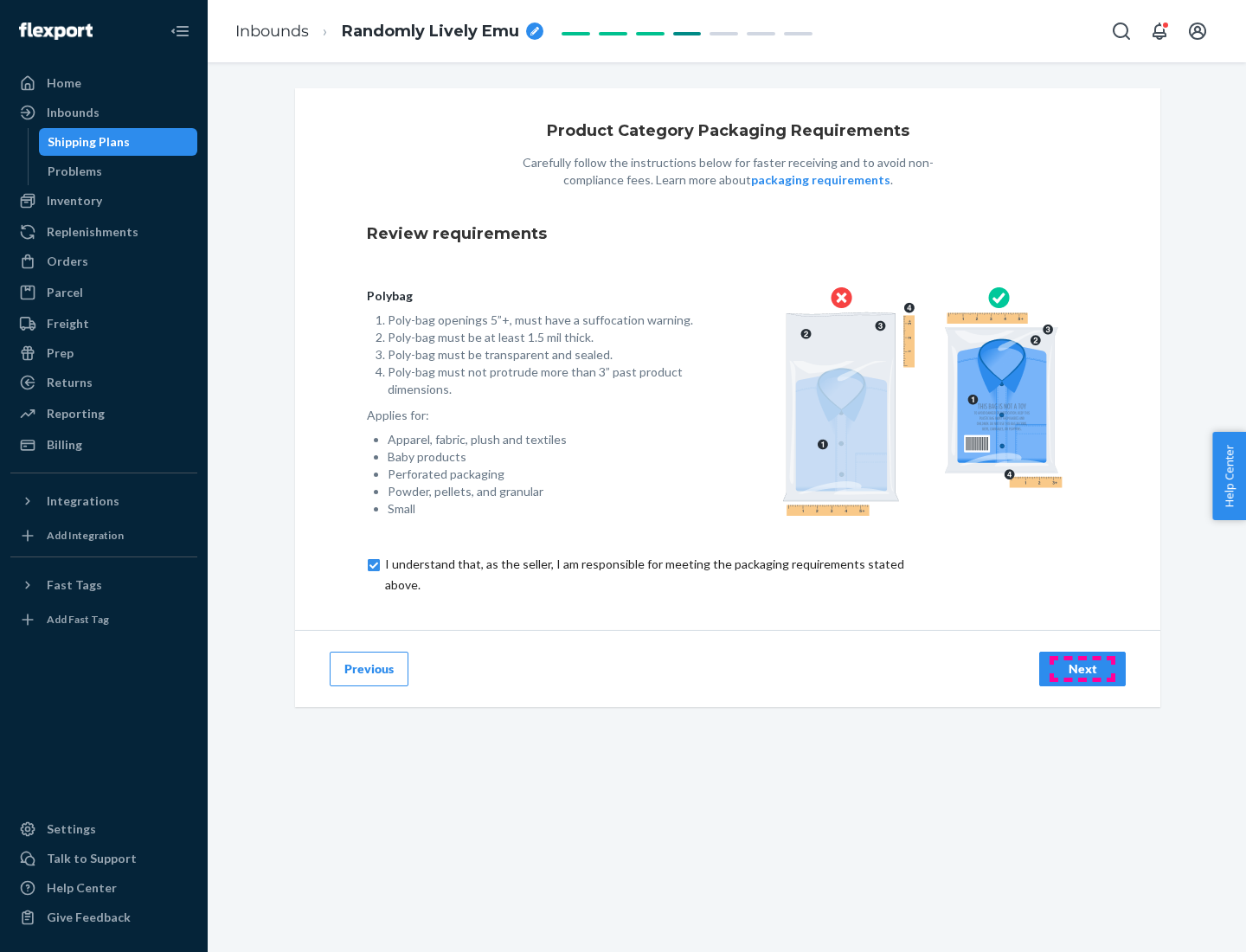
click at [1082, 668] on div "Next" at bounding box center [1082, 668] width 57 height 17
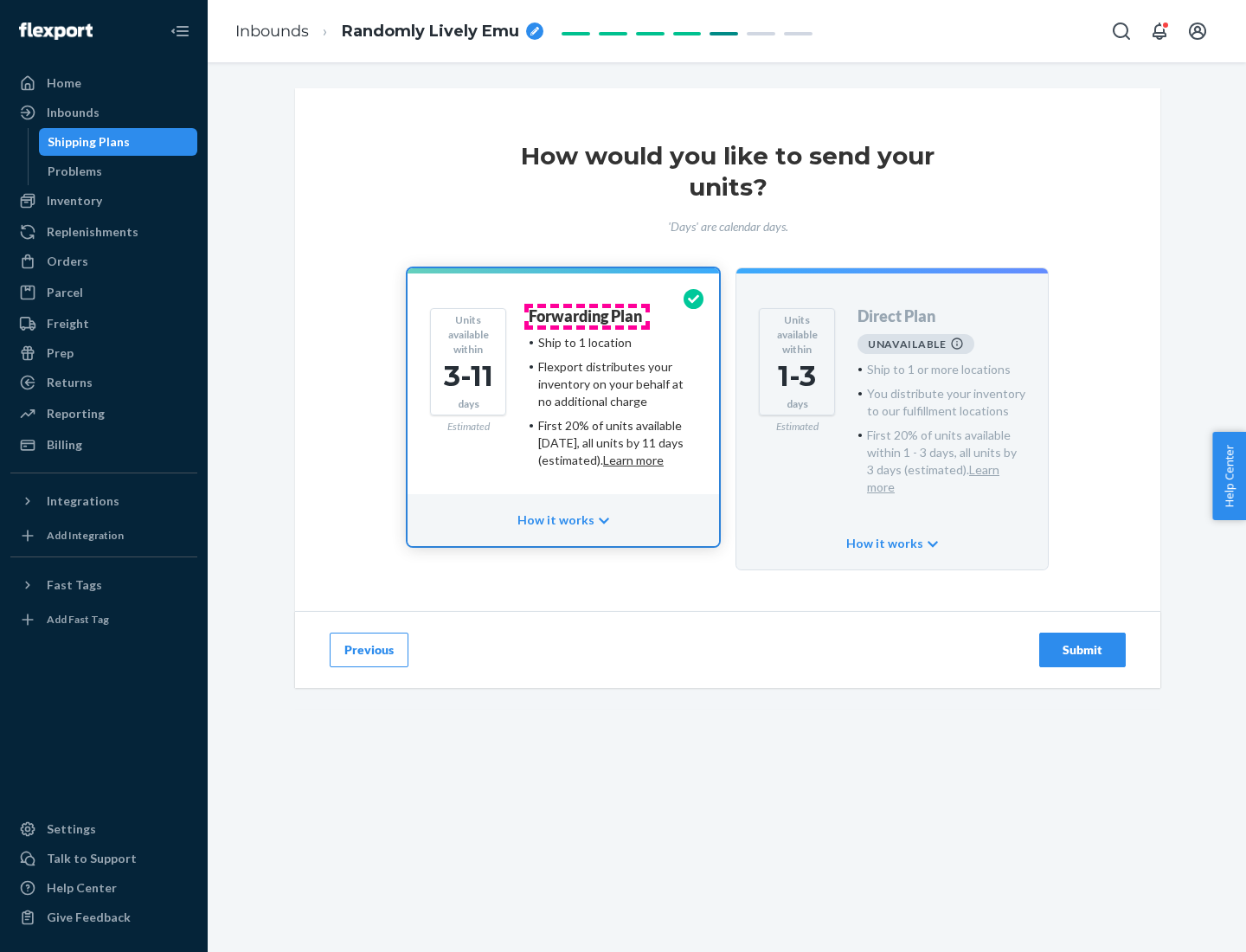
click at [586, 316] on h4 "Forwarding Plan" at bounding box center [584, 316] width 113 height 17
click at [1082, 641] on div "Submit" at bounding box center [1082, 650] width 57 height 17
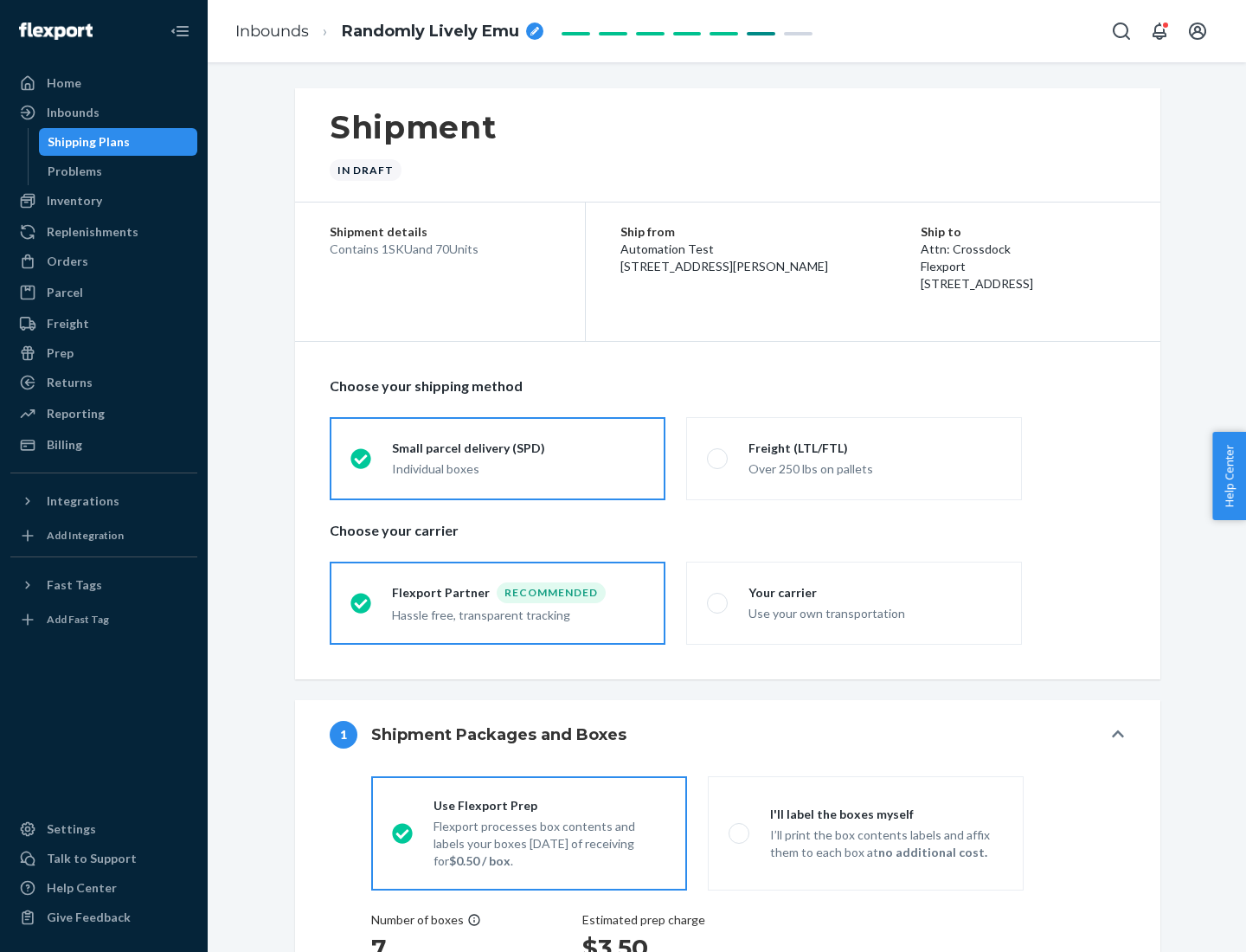
radio input "true"
radio input "false"
radio input "true"
radio input "false"
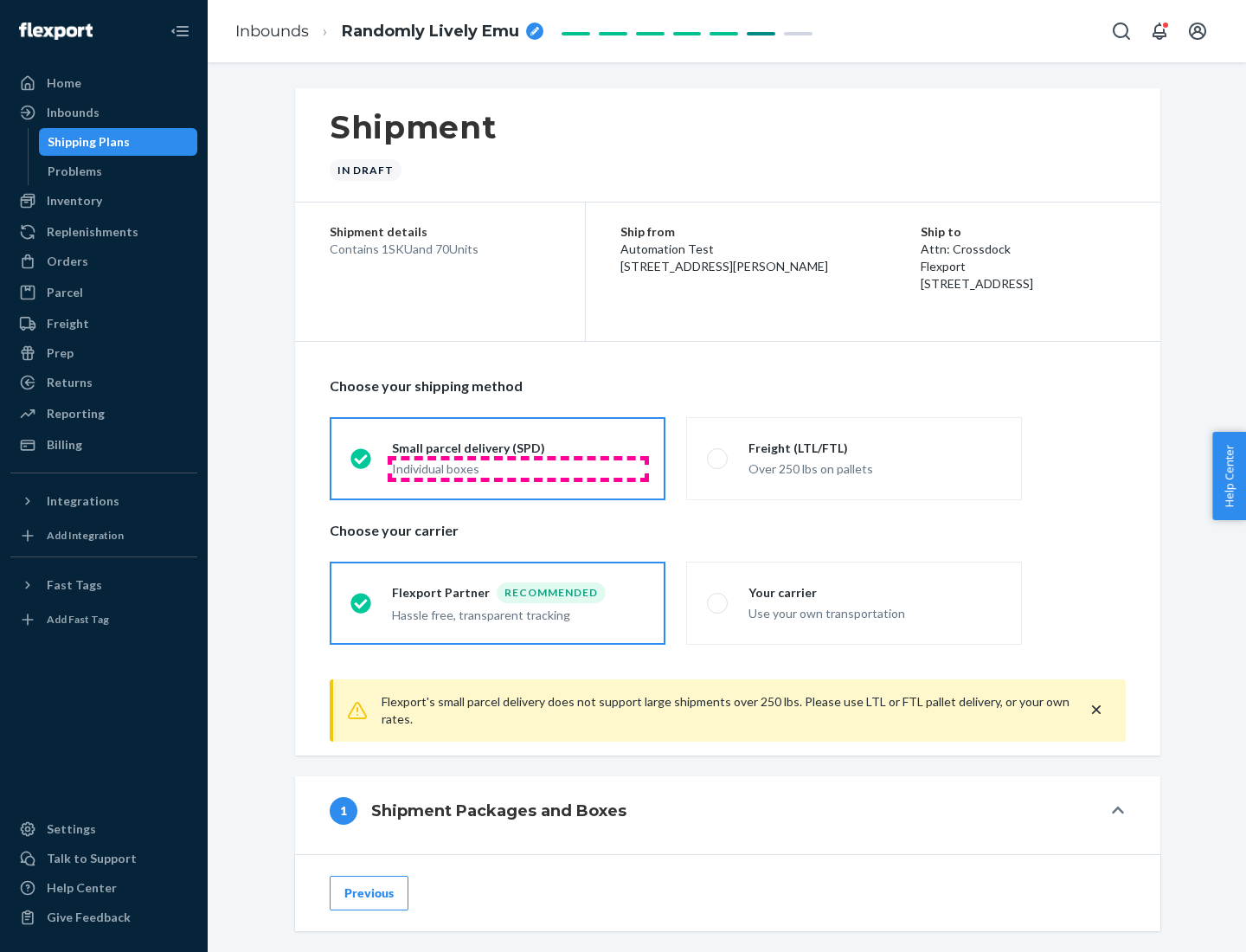
click at [518, 468] on div "Individual boxes" at bounding box center [517, 469] width 253 height 17
click at [362, 464] on input "Small parcel delivery (SPD) Individual boxes" at bounding box center [356, 458] width 11 height 11
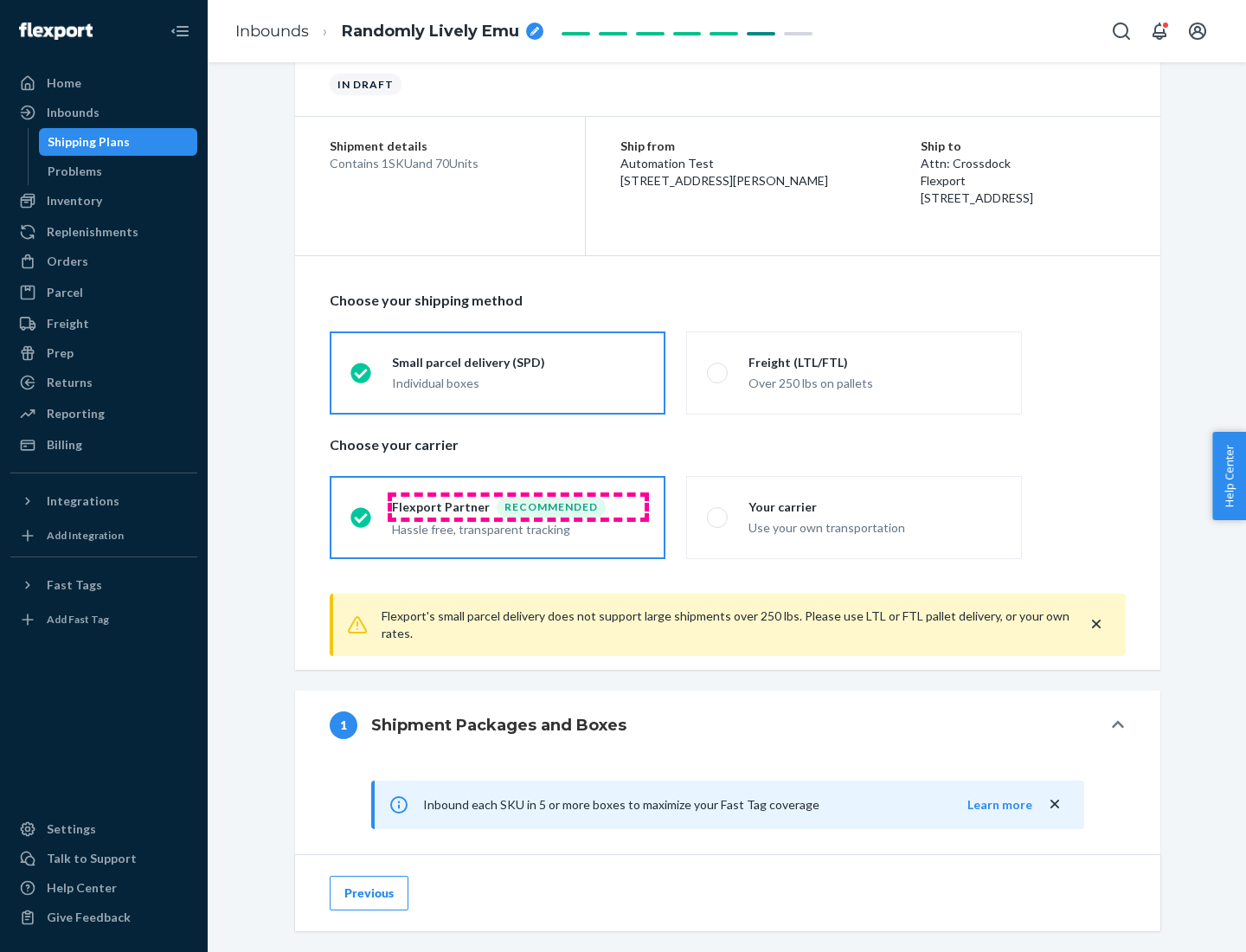
click at [518, 506] on div "Recommended" at bounding box center [550, 506] width 109 height 21
click at [362, 511] on input "Flexport Partner Recommended Hassle free, transparent tracking" at bounding box center [356, 516] width 11 height 11
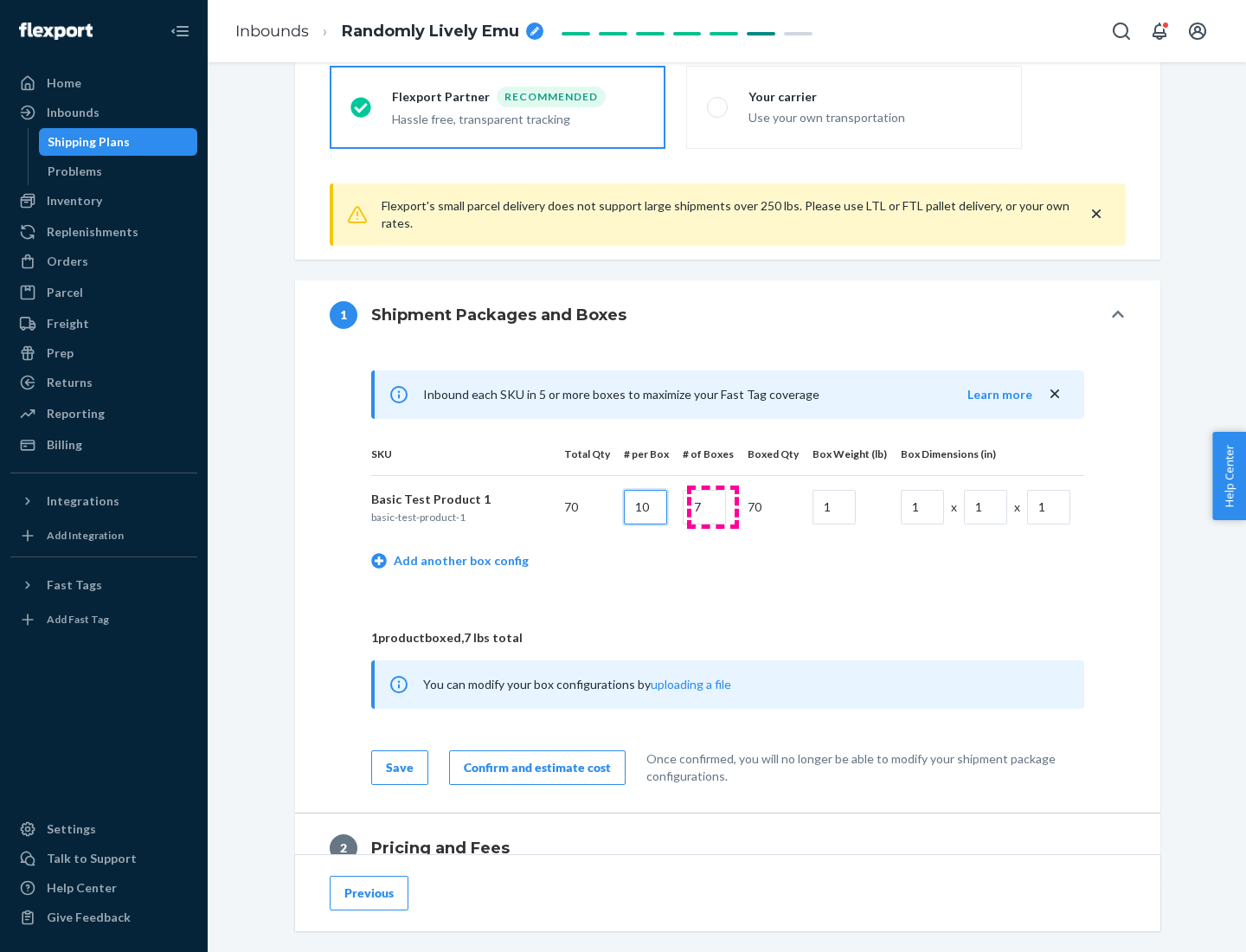
type input "10"
type input "7"
type input "1"
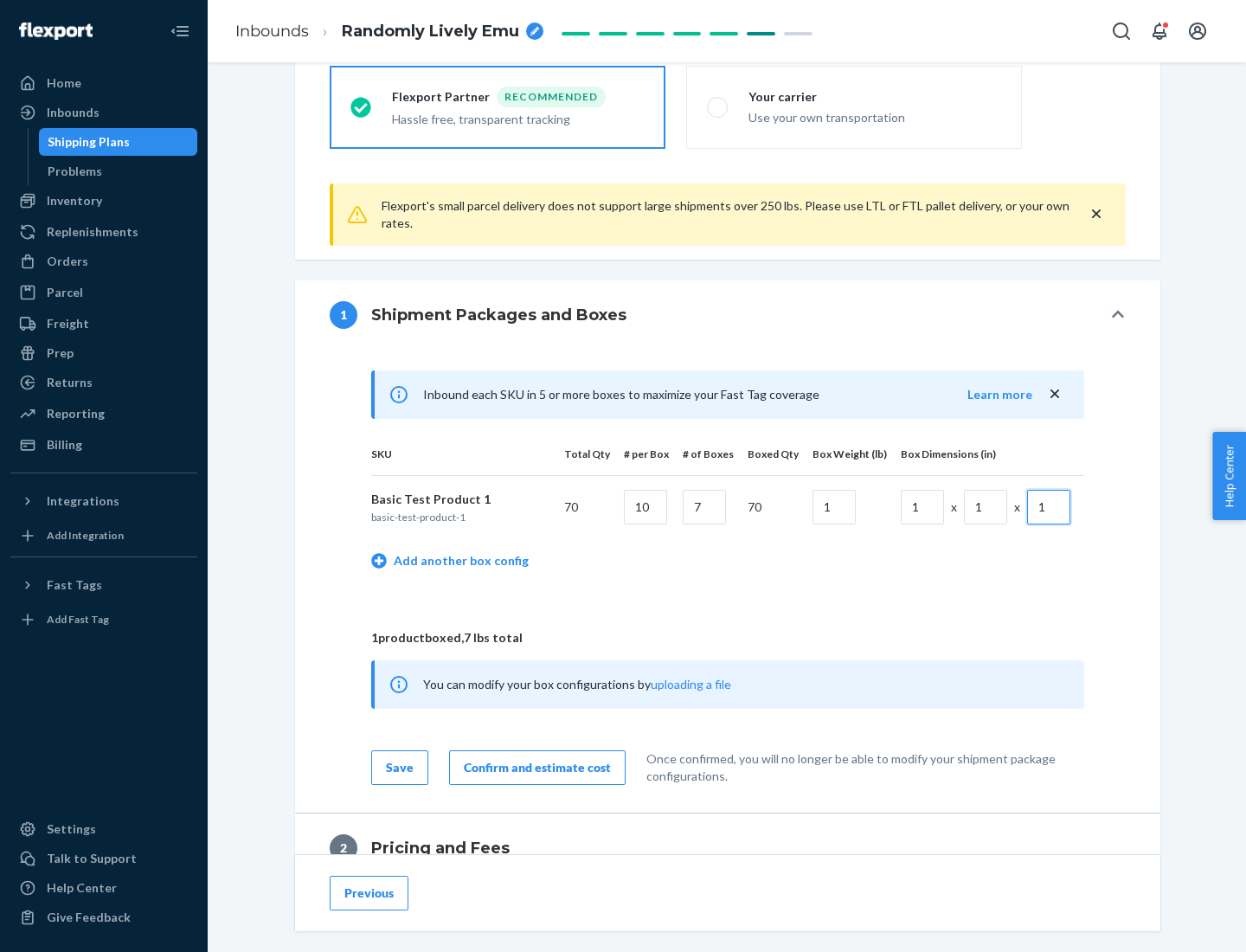
scroll to position [756, 0]
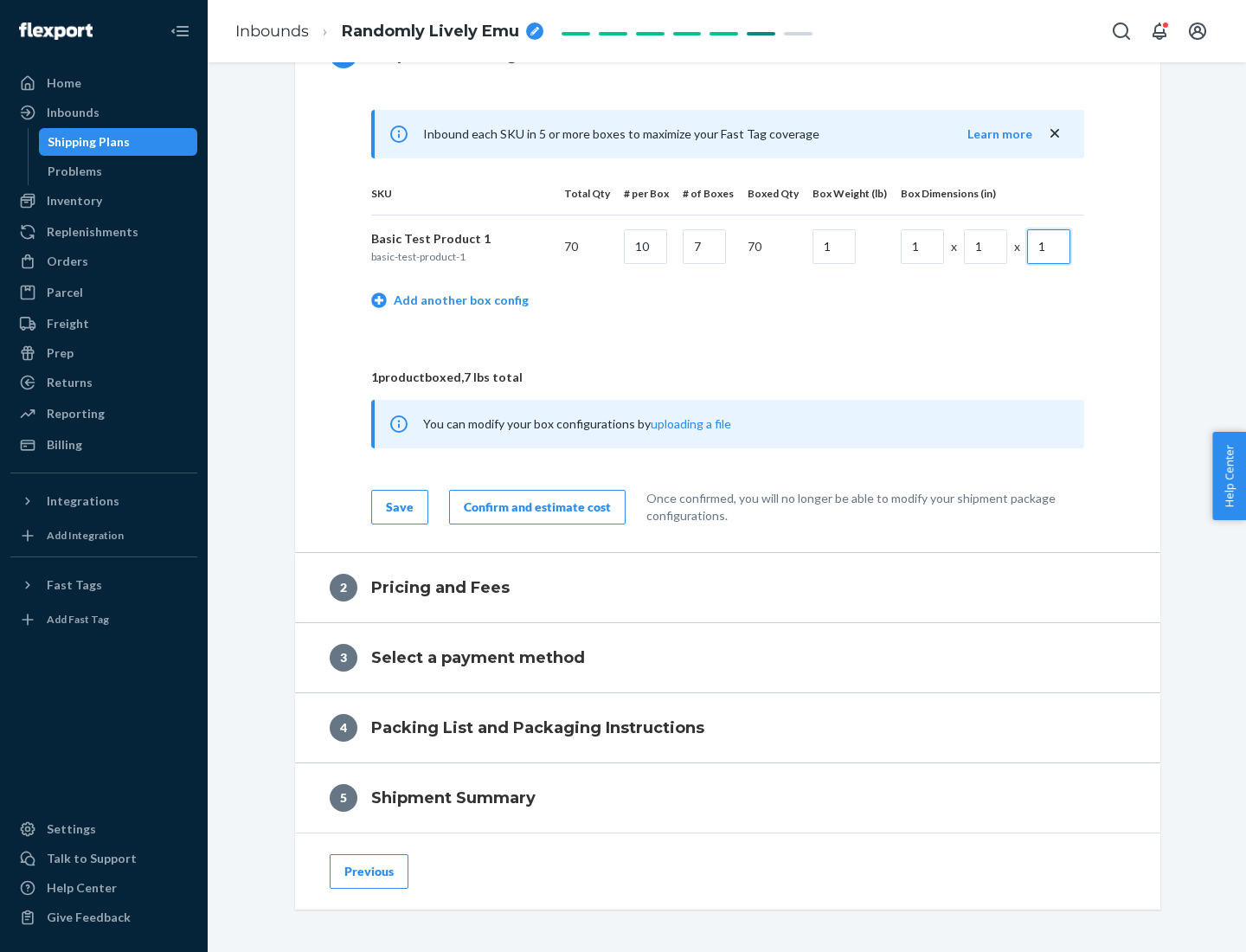
type input "1"
click at [534, 506] on div "Confirm and estimate cost" at bounding box center [538, 506] width 147 height 17
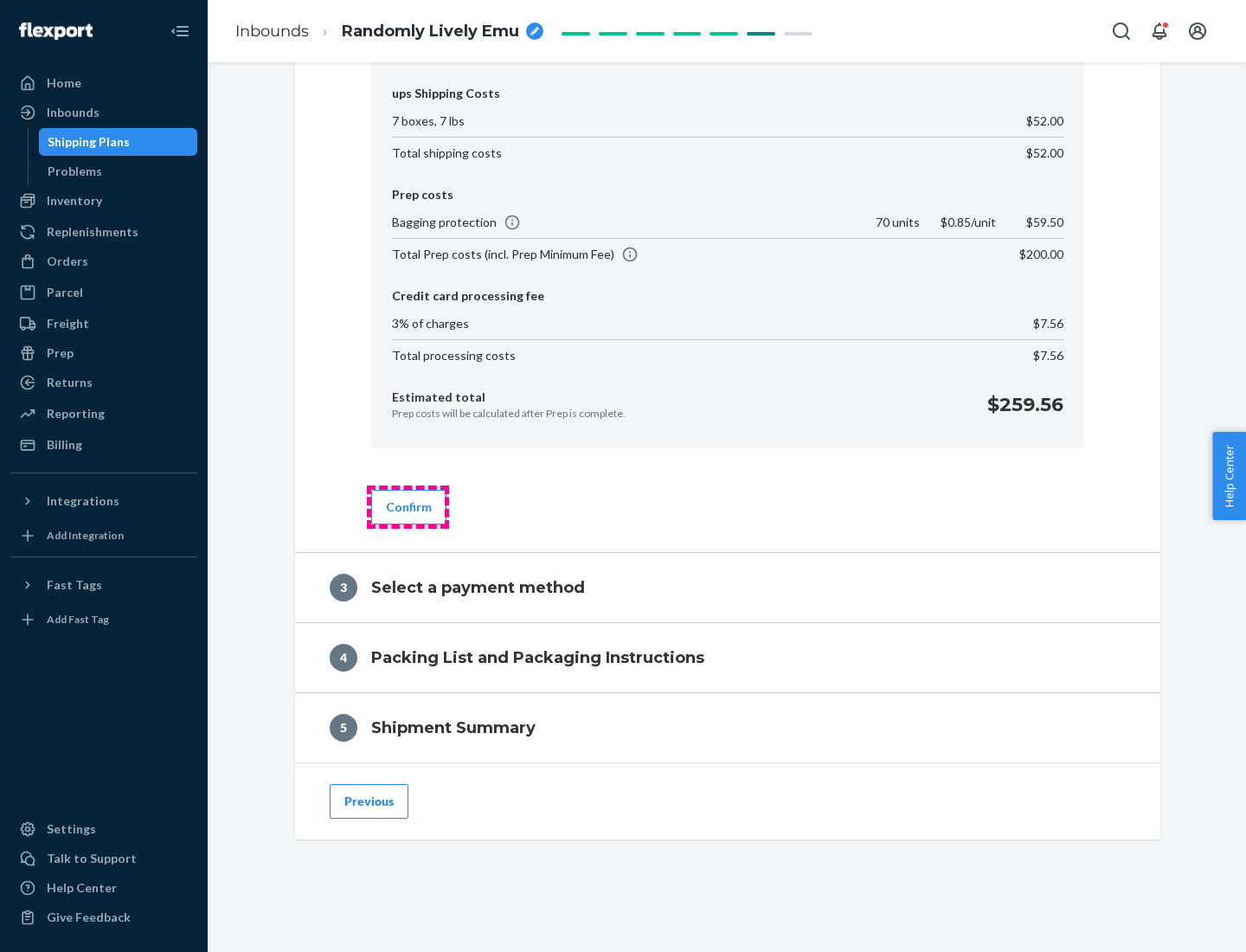
click at [407, 506] on button "Confirm" at bounding box center [409, 507] width 75 height 35
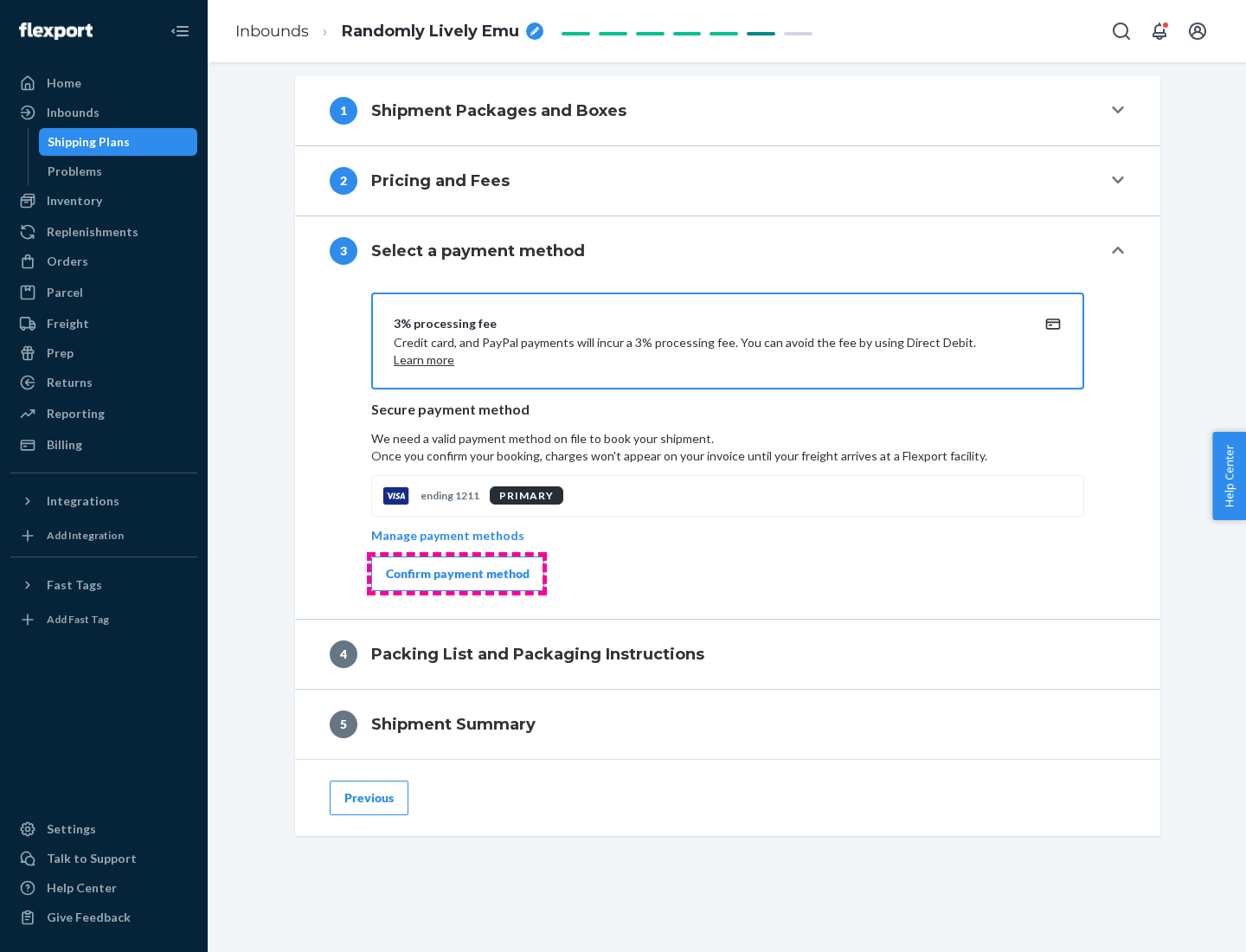
click at [456, 573] on div "Confirm payment method" at bounding box center [458, 573] width 143 height 17
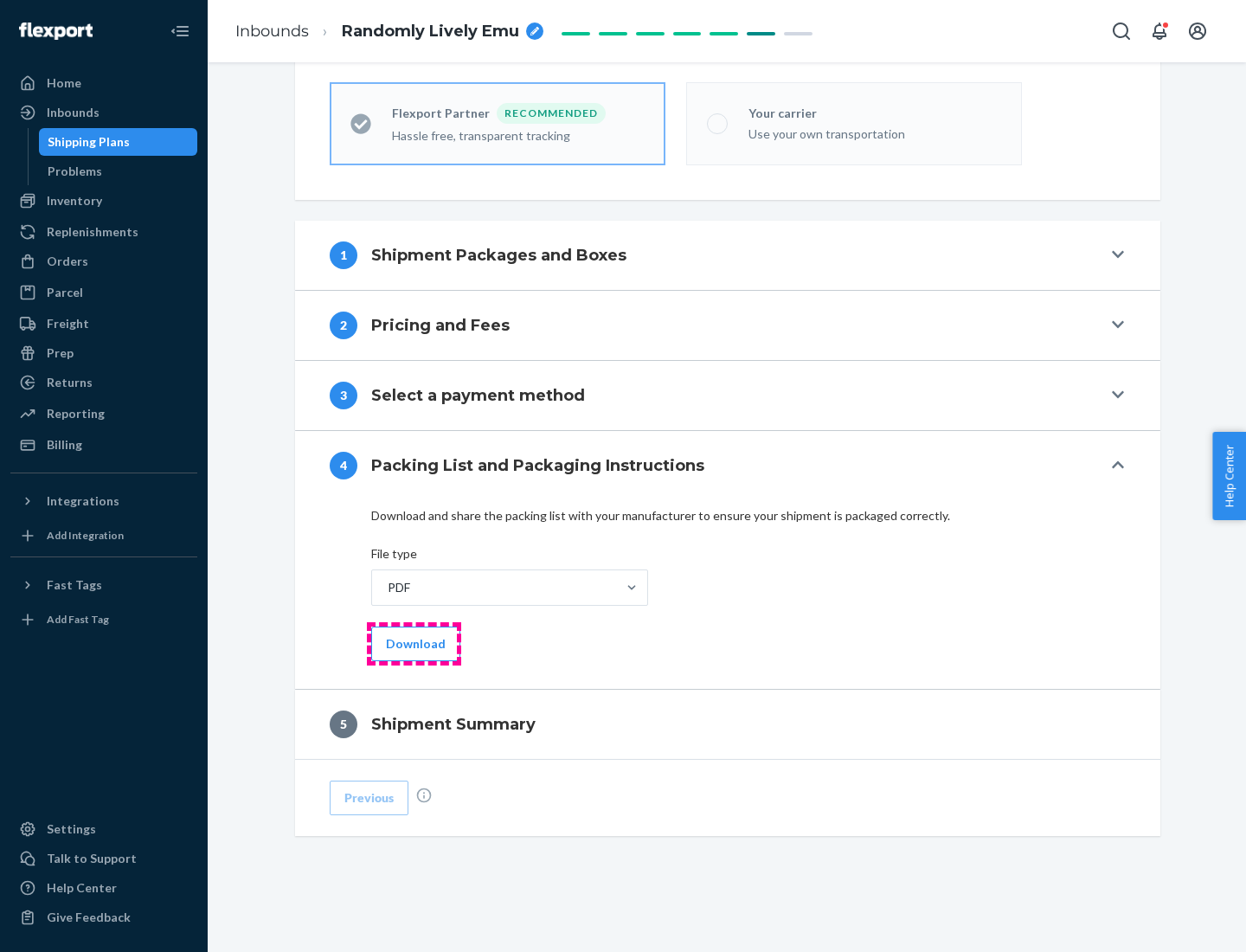
click at [413, 643] on button "Download" at bounding box center [415, 644] width 89 height 35
